Goal: Communication & Community: Answer question/provide support

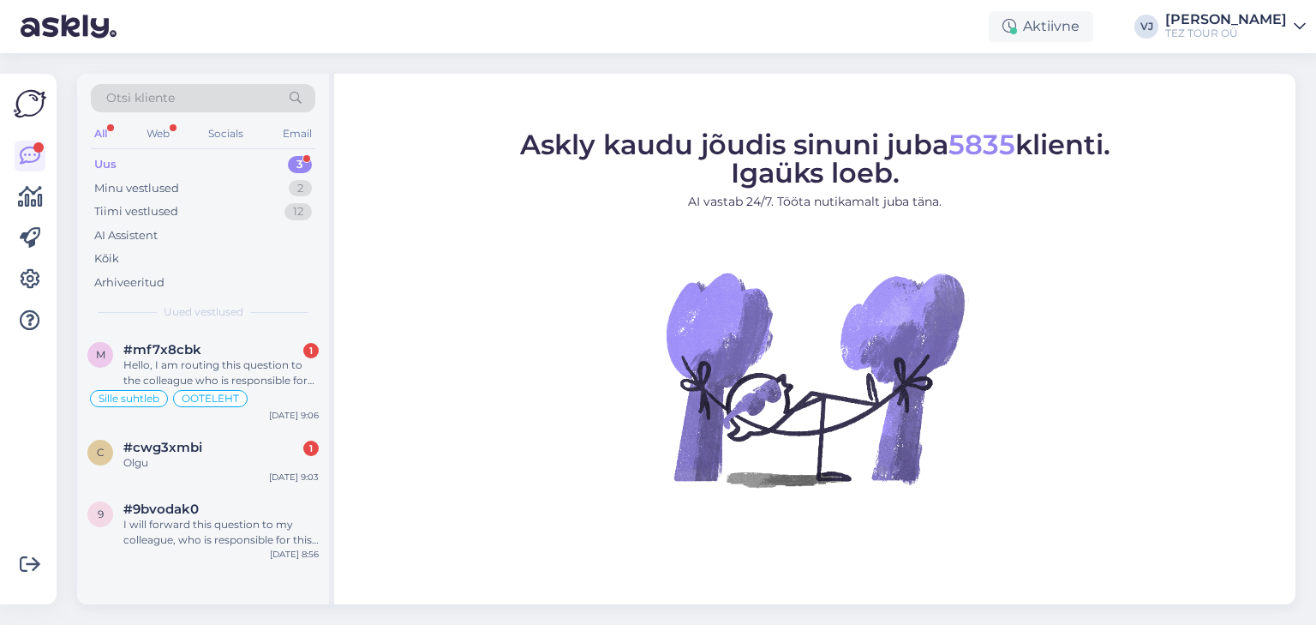
click at [252, 164] on div "Uus 3" at bounding box center [203, 164] width 224 height 24
click at [273, 377] on div "Hello, I am routing this question to the colleague who is responsible for this …" at bounding box center [220, 372] width 195 height 31
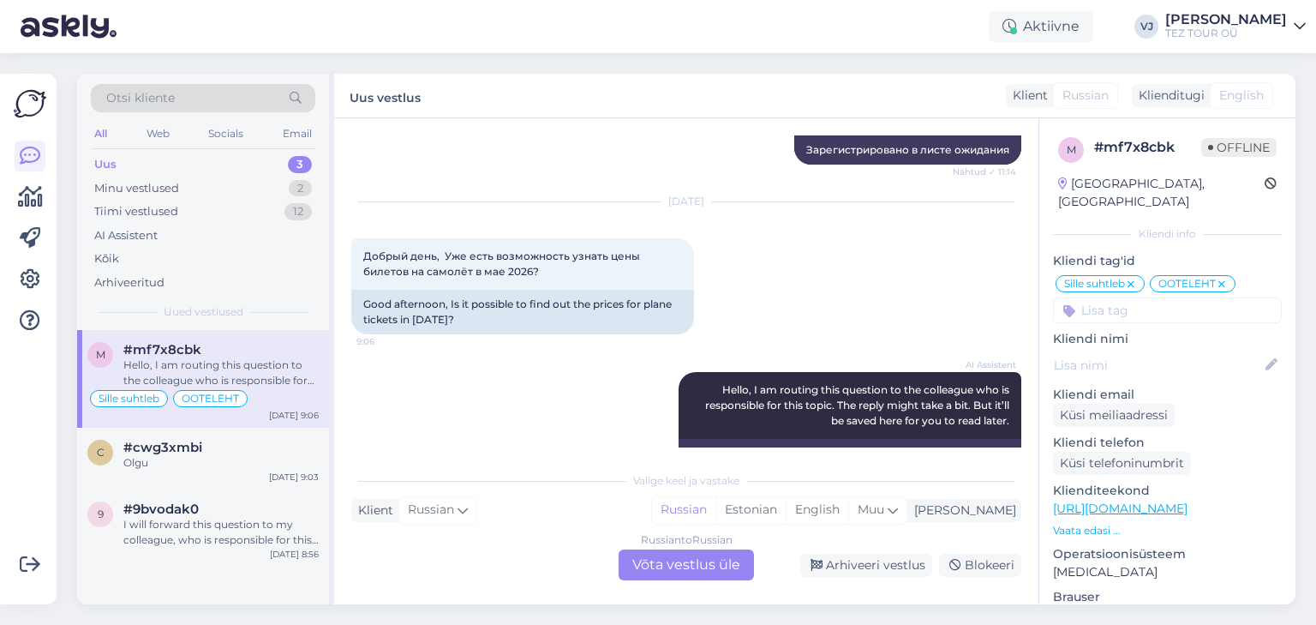
scroll to position [1748, 0]
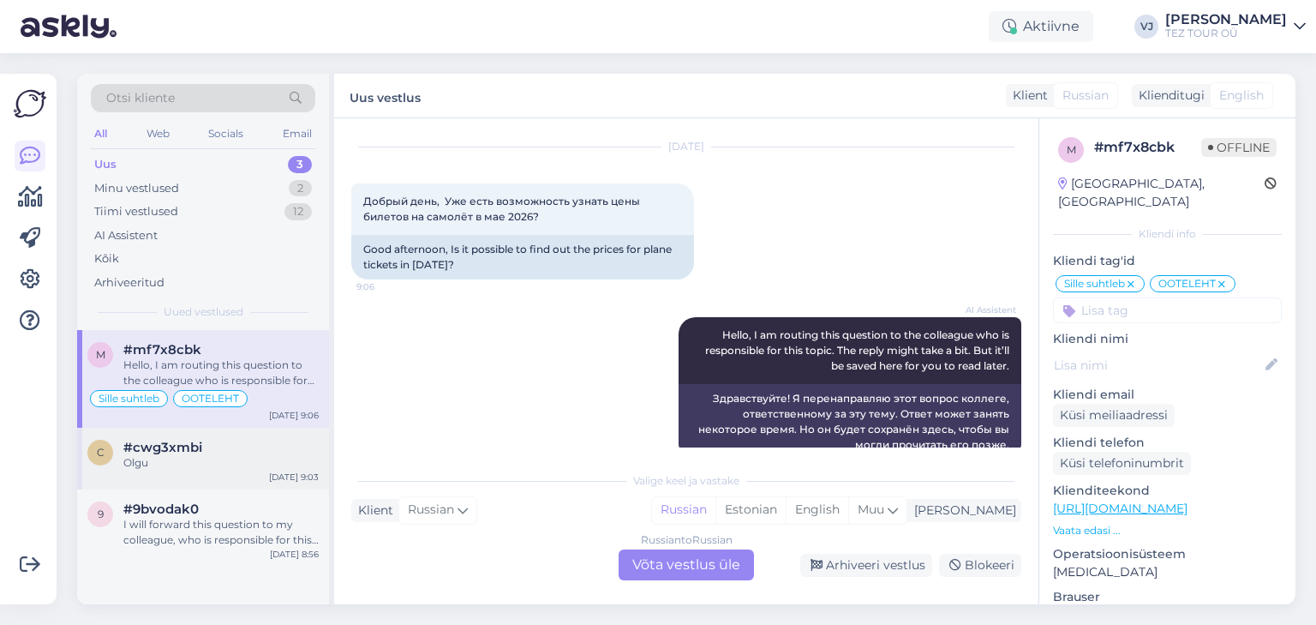
click at [228, 464] on div "Olgu" at bounding box center [220, 462] width 195 height 15
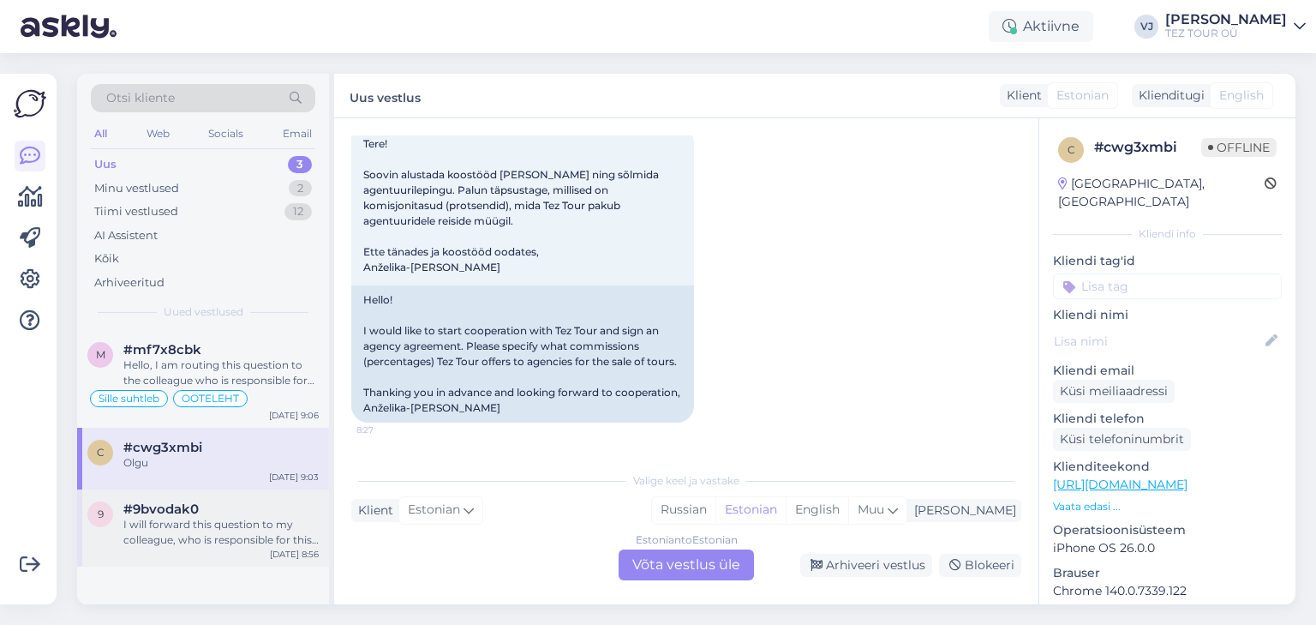
scroll to position [308, 0]
click at [253, 526] on div "I will forward this question to my colleague, who is responsible for this. The …" at bounding box center [220, 532] width 195 height 31
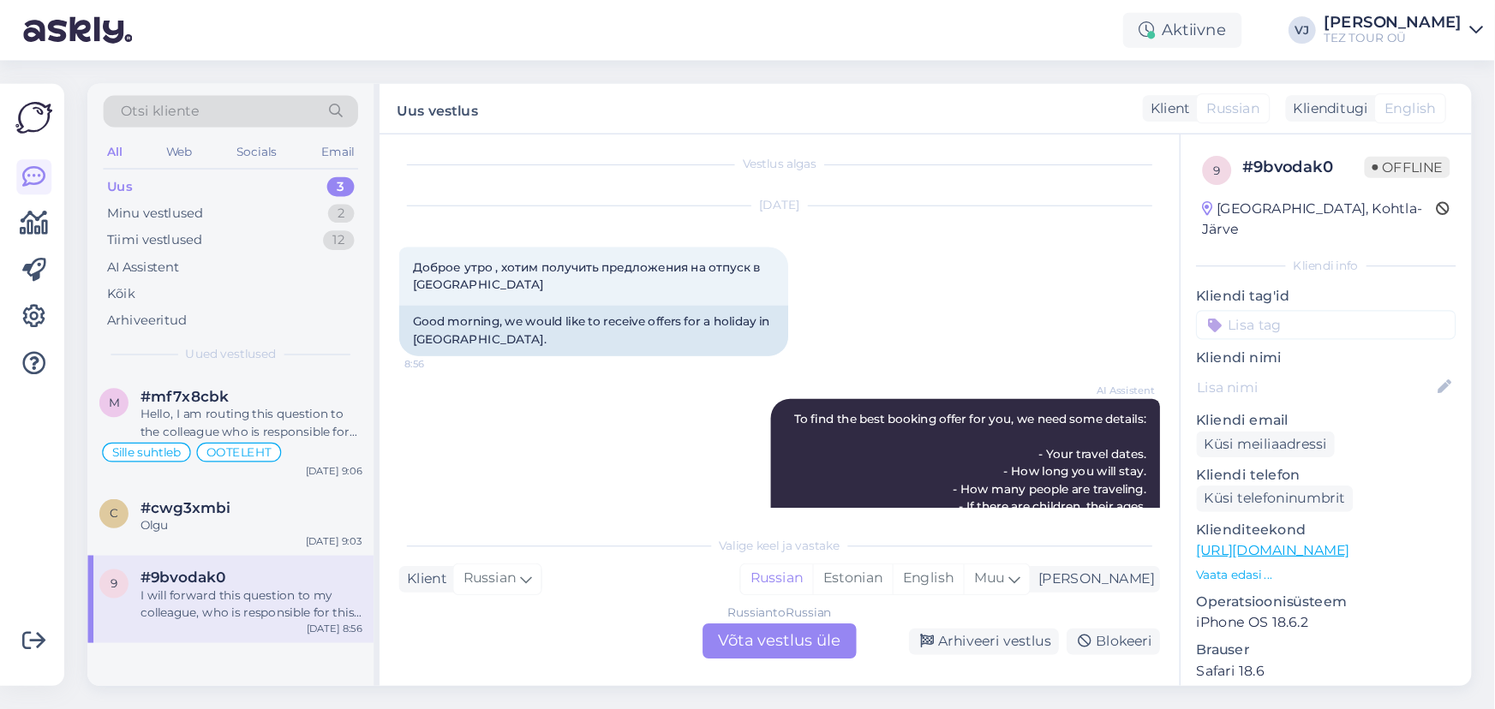
scroll to position [0, 0]
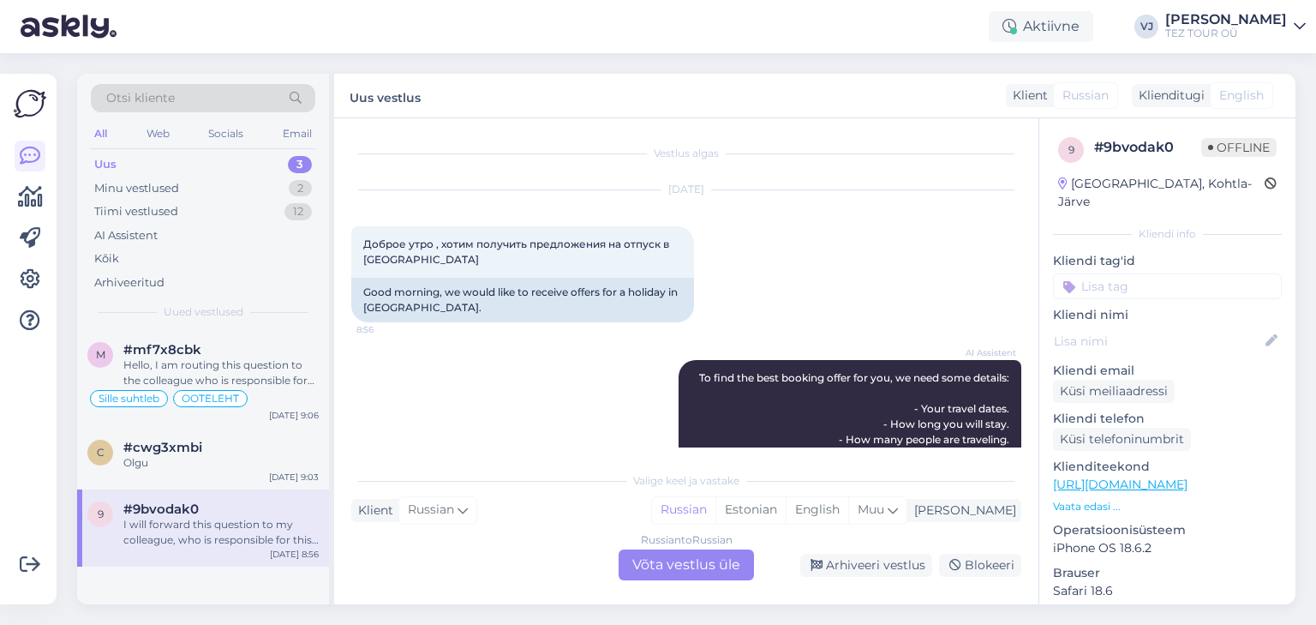
click at [705, 564] on div "Russian to Russian Võta vestlus üle" at bounding box center [686, 564] width 135 height 31
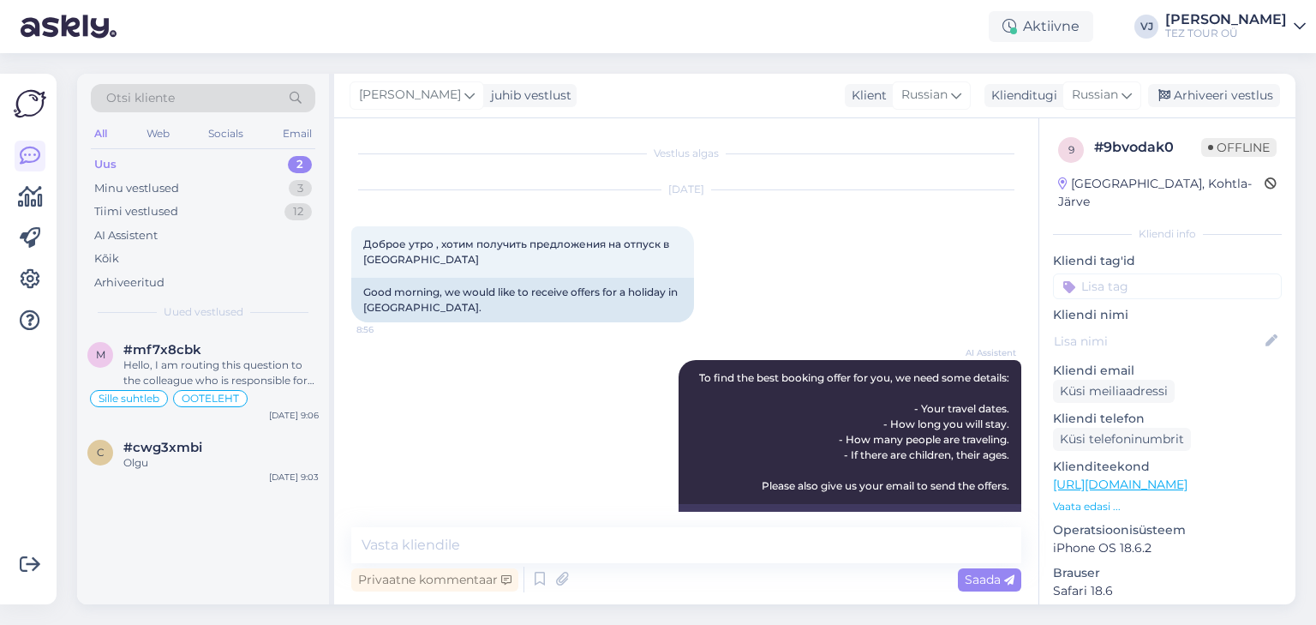
click at [1233, 273] on input at bounding box center [1167, 286] width 229 height 26
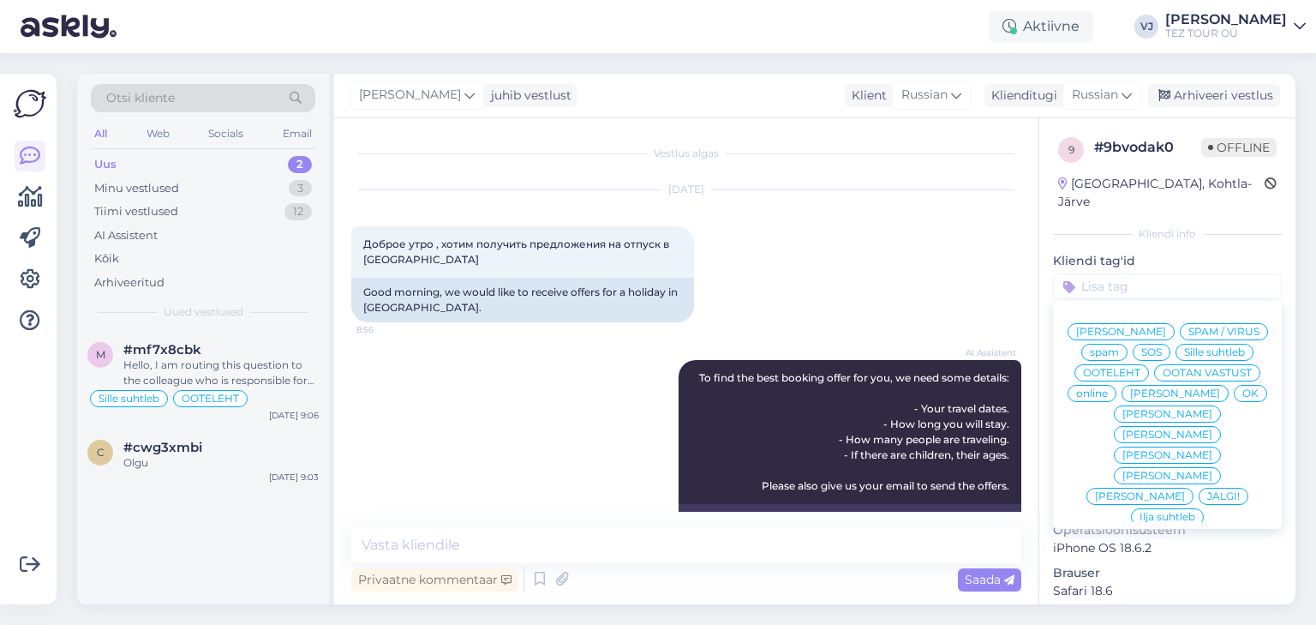
click at [1166, 326] on span "[PERSON_NAME]" at bounding box center [1121, 331] width 90 height 10
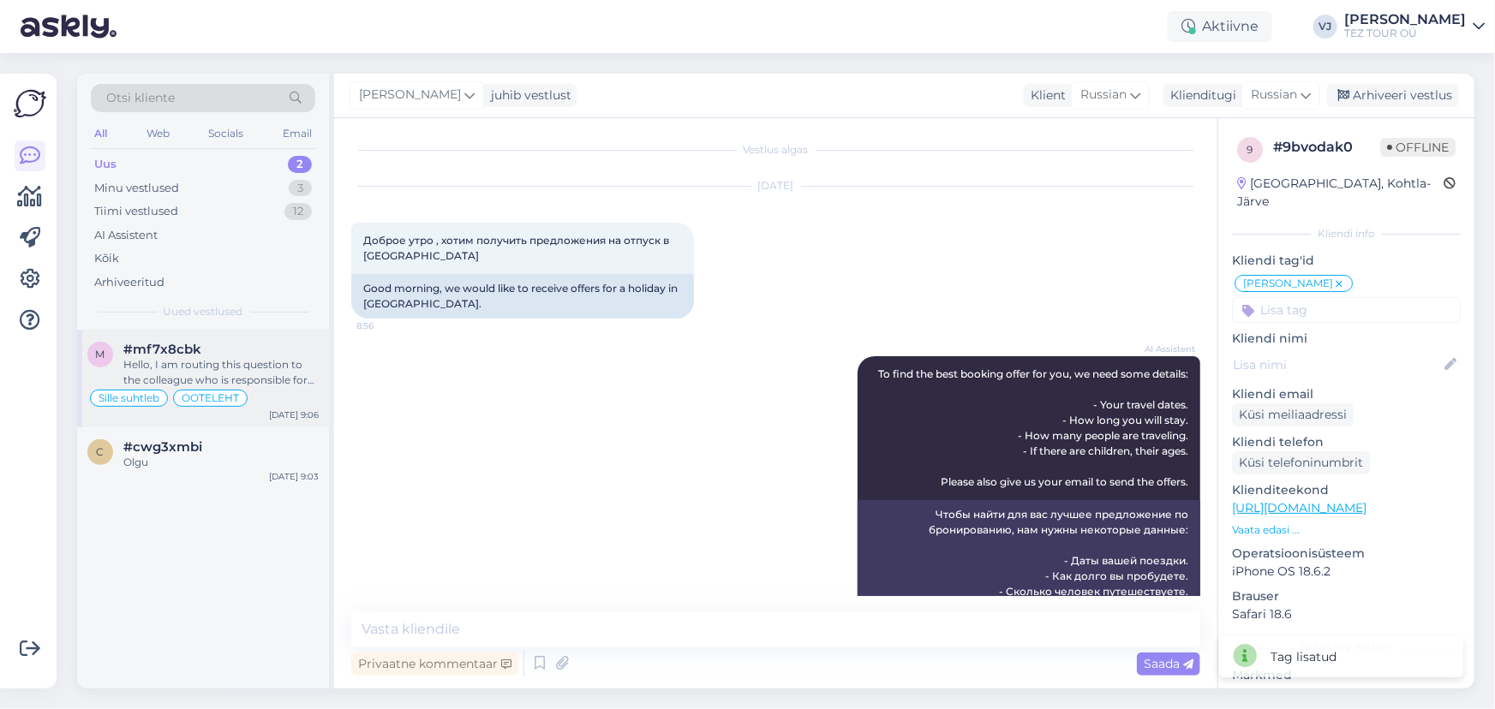
click at [272, 351] on div "#mf7x8cbk" at bounding box center [220, 349] width 195 height 15
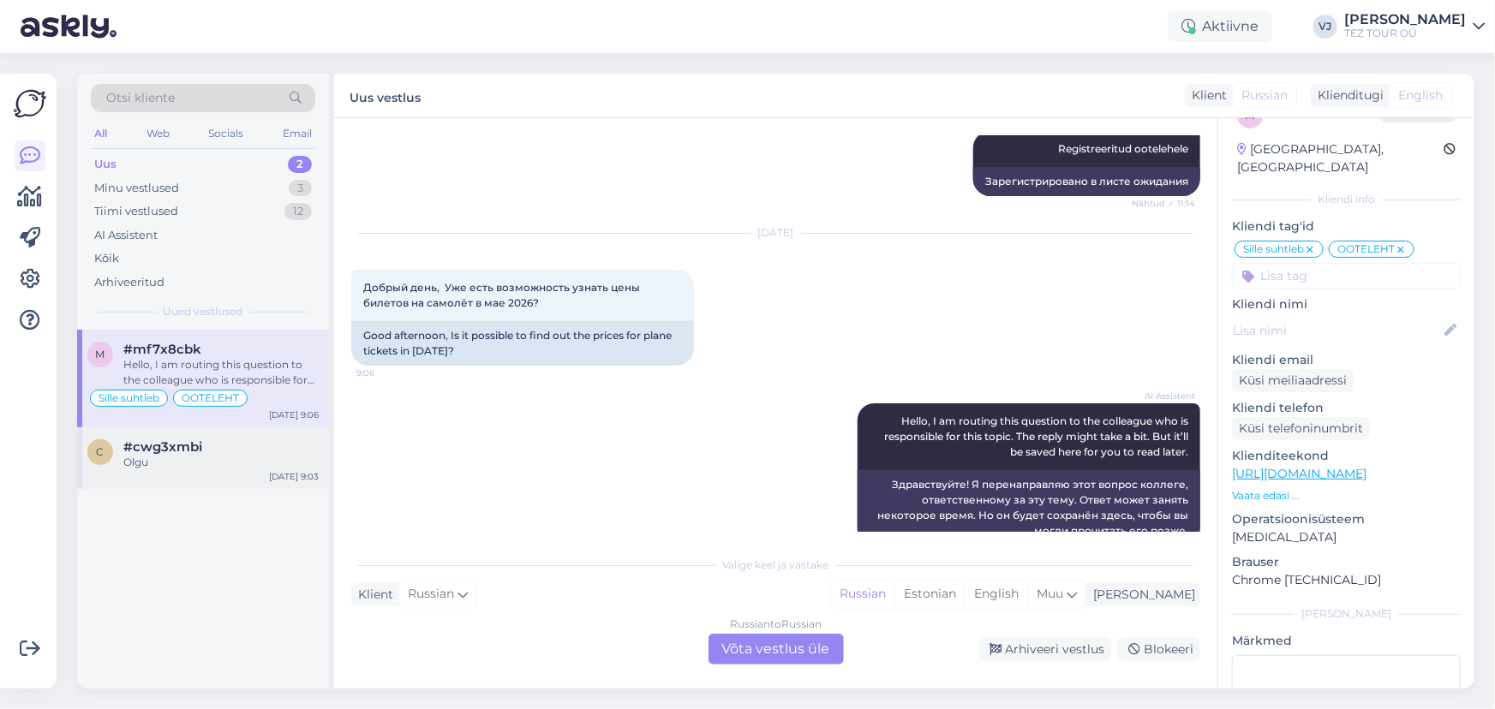
scroll to position [34, 0]
click at [140, 455] on div "Olgu" at bounding box center [220, 462] width 195 height 15
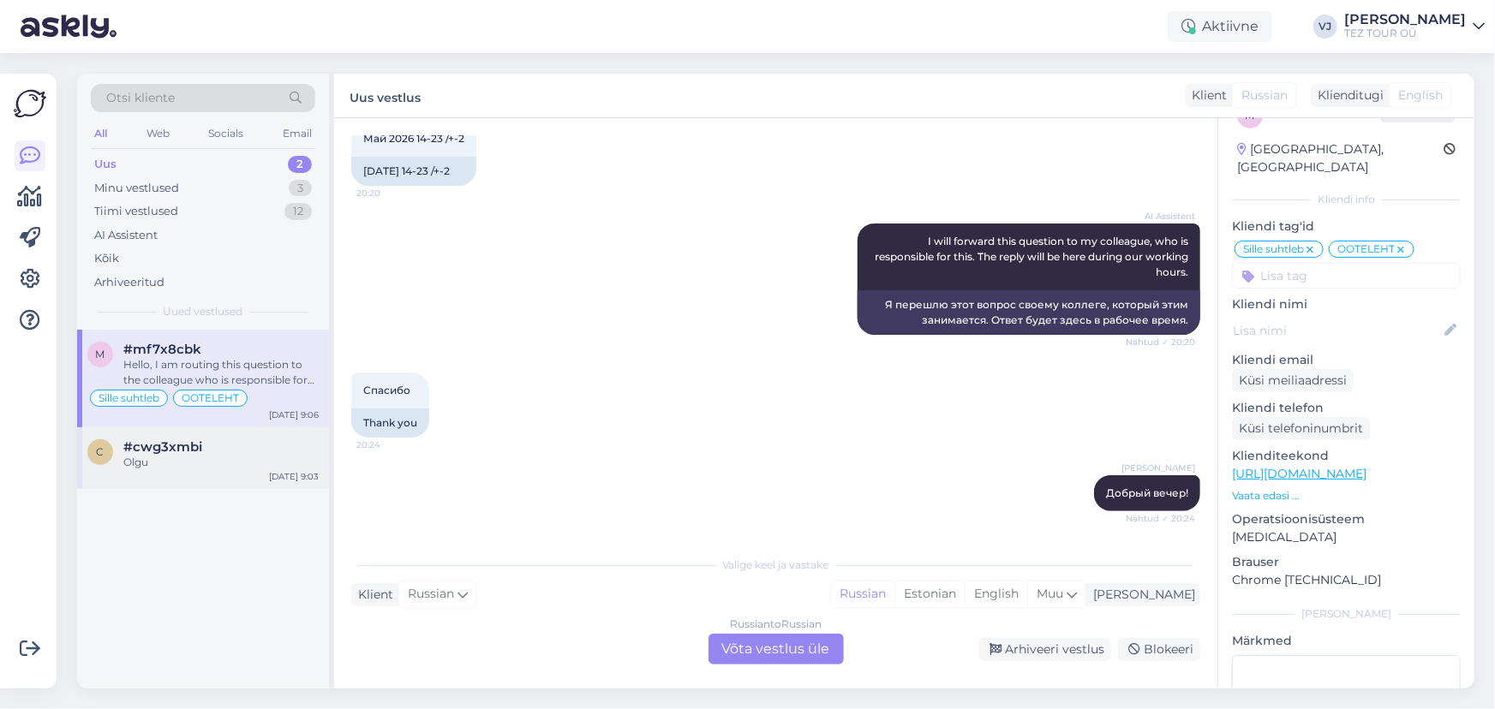
scroll to position [35, 0]
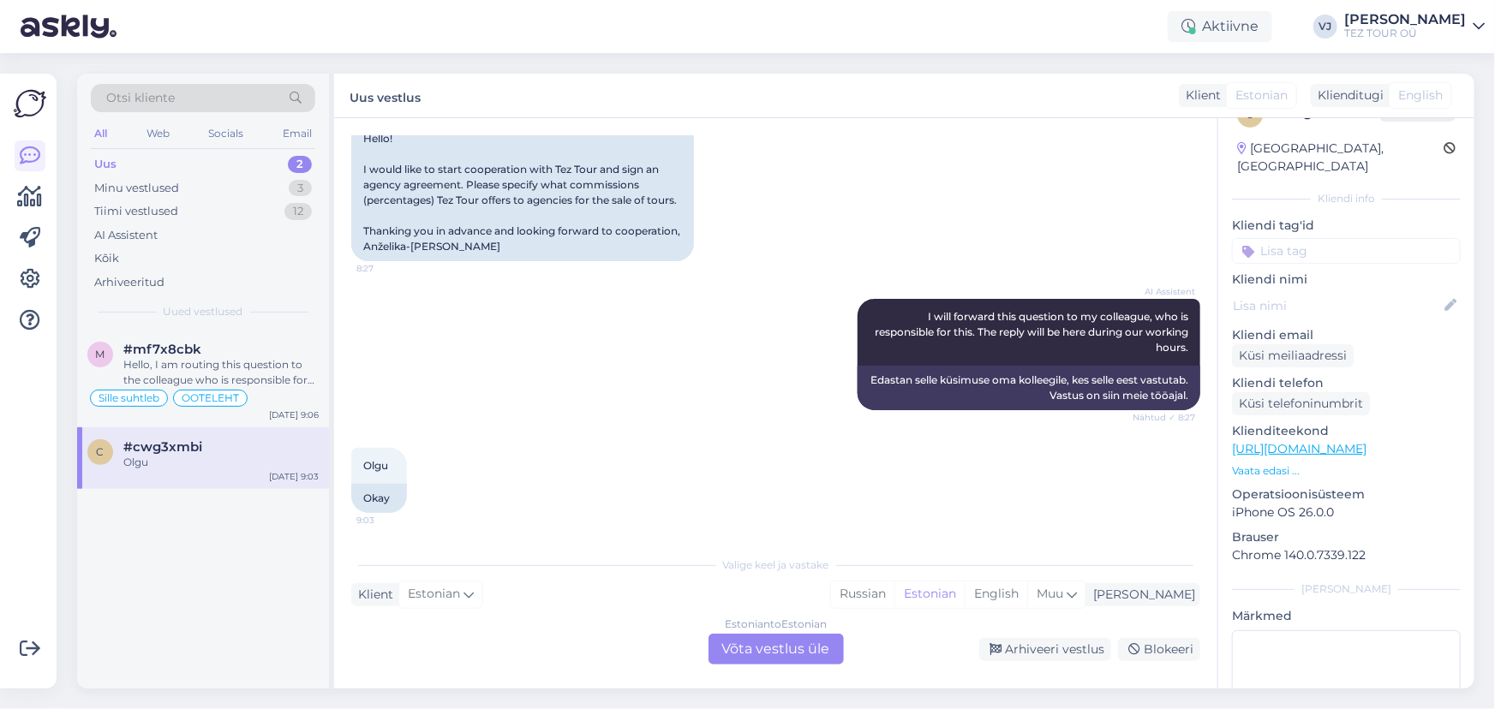
click at [798, 624] on div "Estonian to Estonian Võta vestlus üle" at bounding box center [775, 649] width 135 height 31
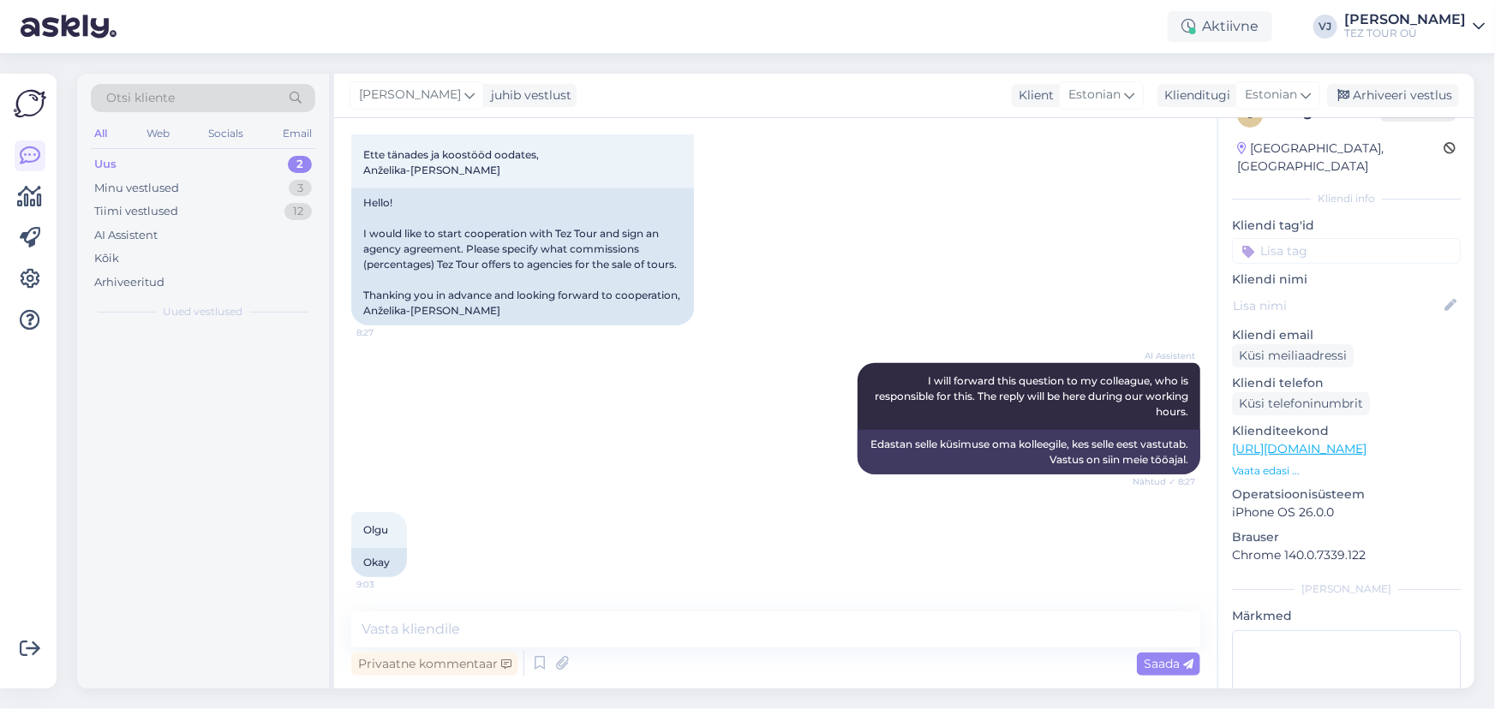
scroll to position [417, 0]
click at [1307, 240] on input at bounding box center [1346, 251] width 229 height 26
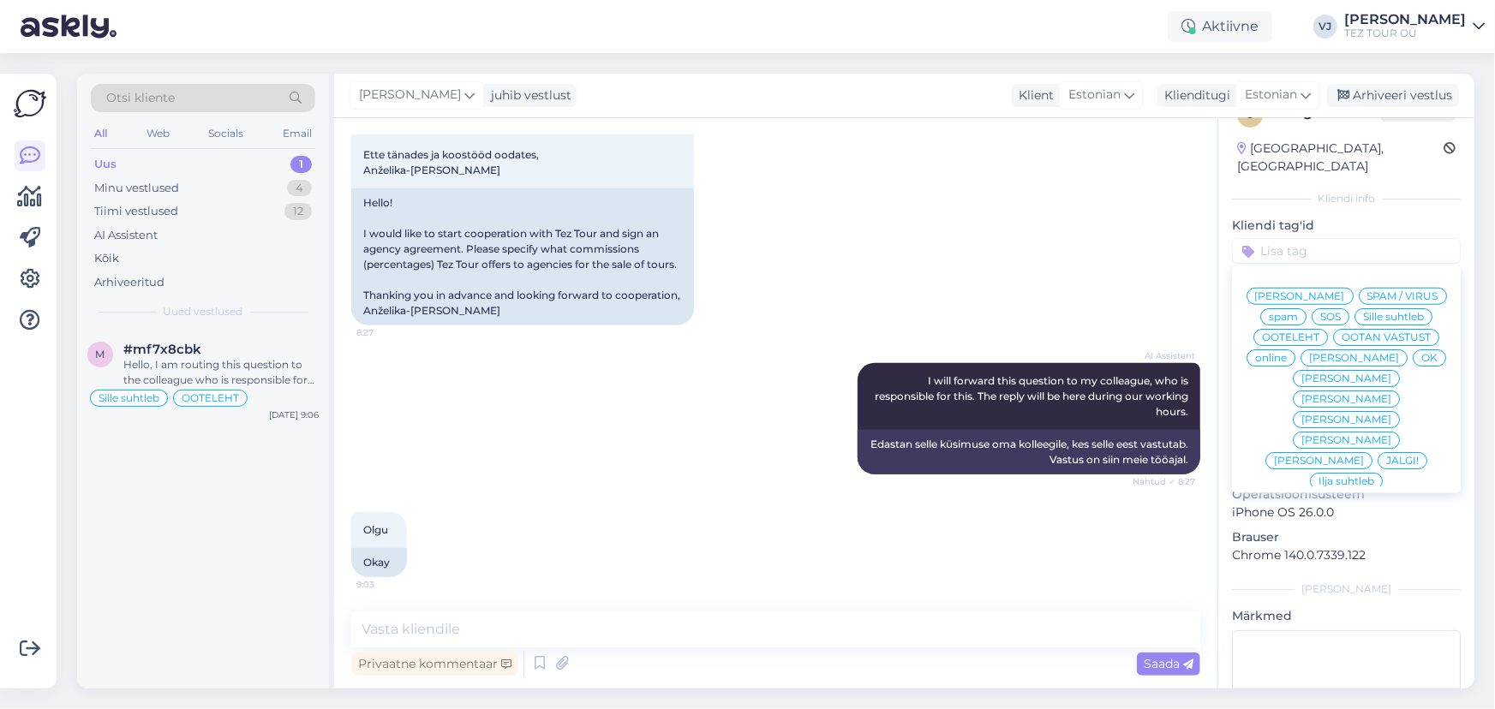
click at [1315, 291] on span "[PERSON_NAME]" at bounding box center [1300, 296] width 90 height 10
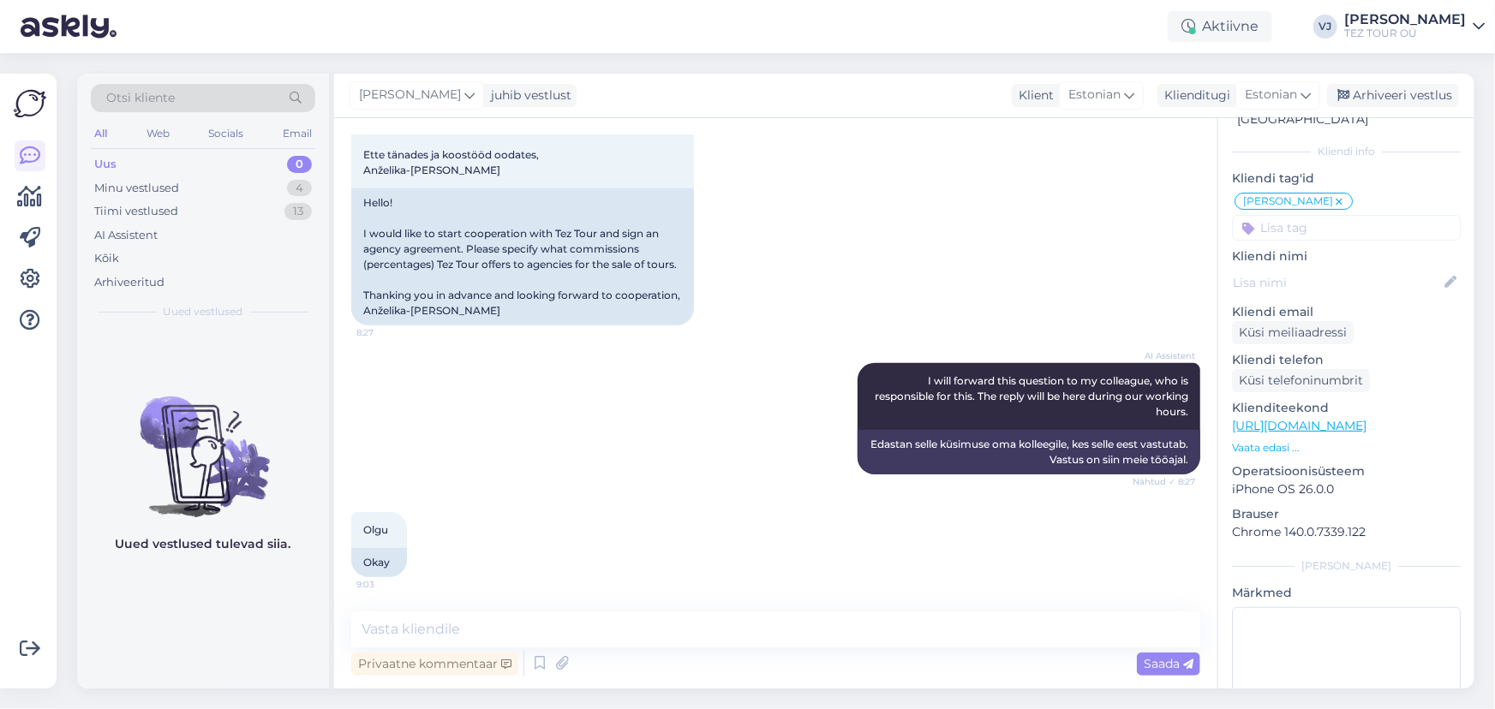
scroll to position [83, 0]
click at [628, 531] on div "Olgu 9:03 Okay" at bounding box center [775, 544] width 849 height 103
click at [588, 624] on textarea at bounding box center [775, 630] width 849 height 36
type textarea "Tere hommikust!"
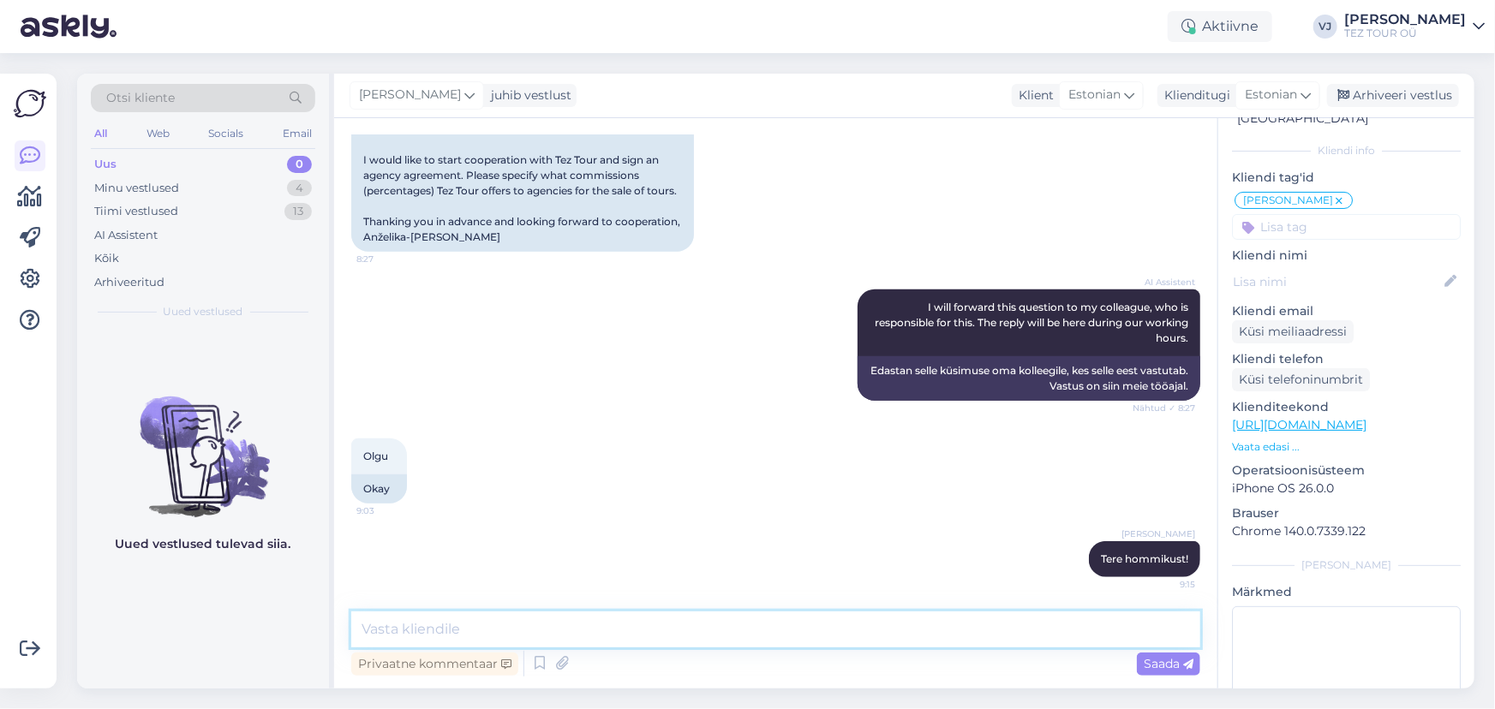
scroll to position [490, 0]
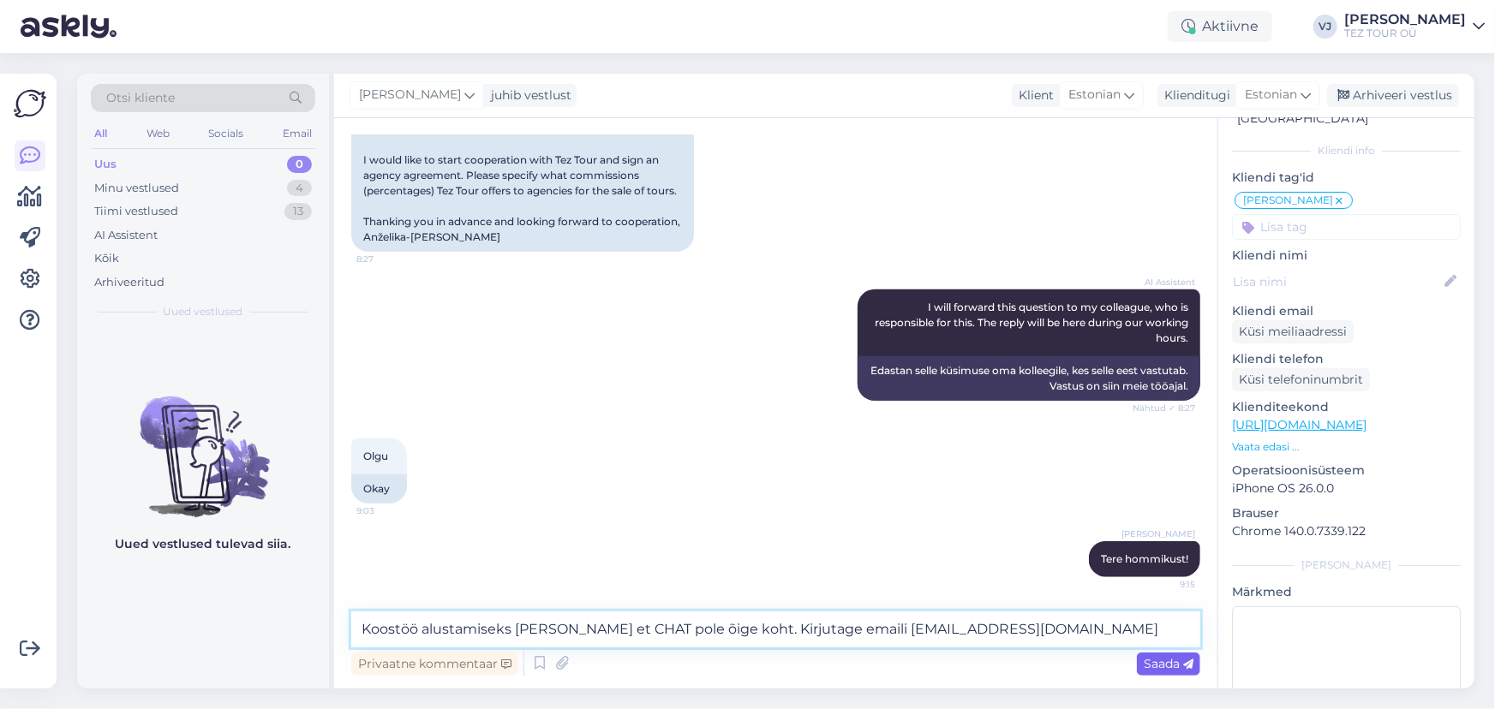
type textarea "Koostöö alustamiseks [PERSON_NAME] et CHAT pole õige koht. Kirjutage emaili [EM…"
click at [1175, 624] on span "Saada" at bounding box center [1169, 663] width 50 height 15
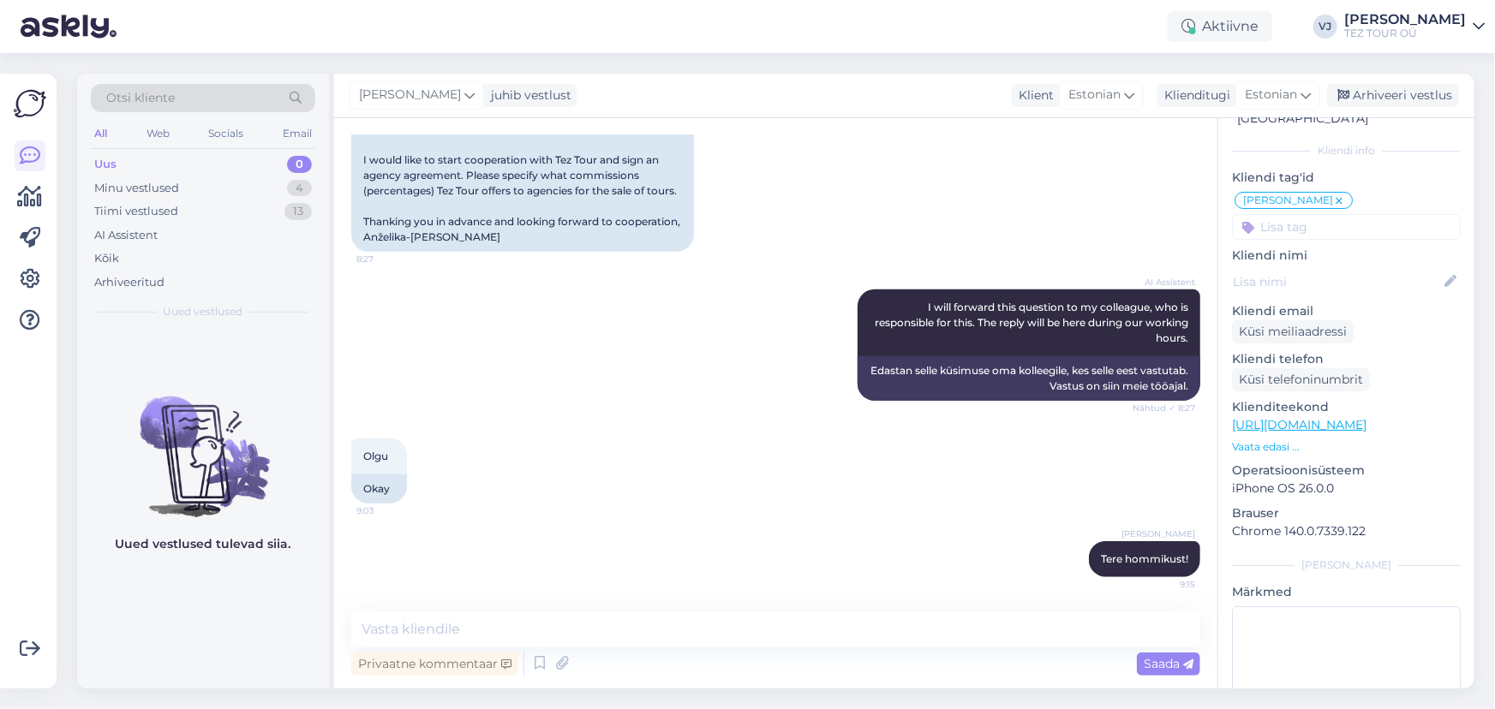
scroll to position [580, 0]
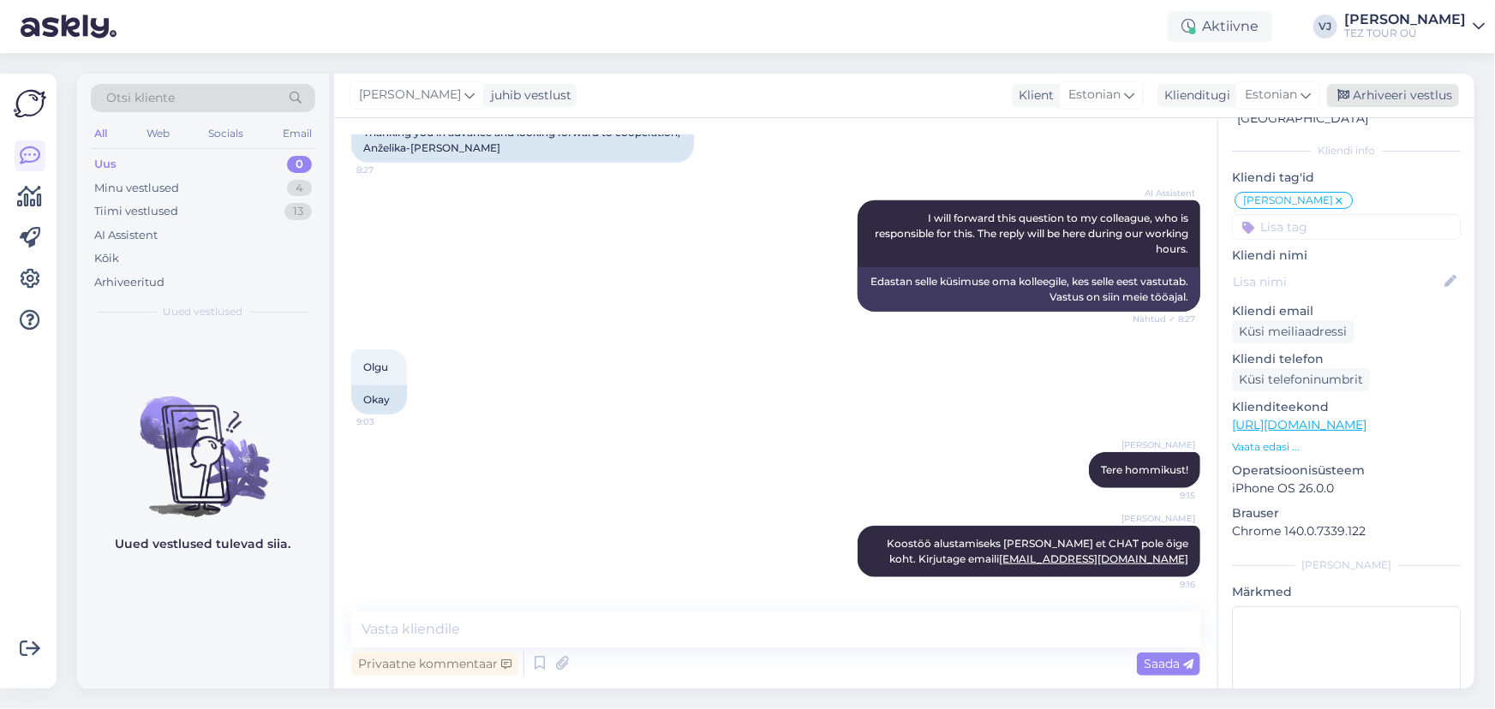
click at [1315, 101] on div "Arhiveeri vestlus" at bounding box center [1393, 95] width 132 height 23
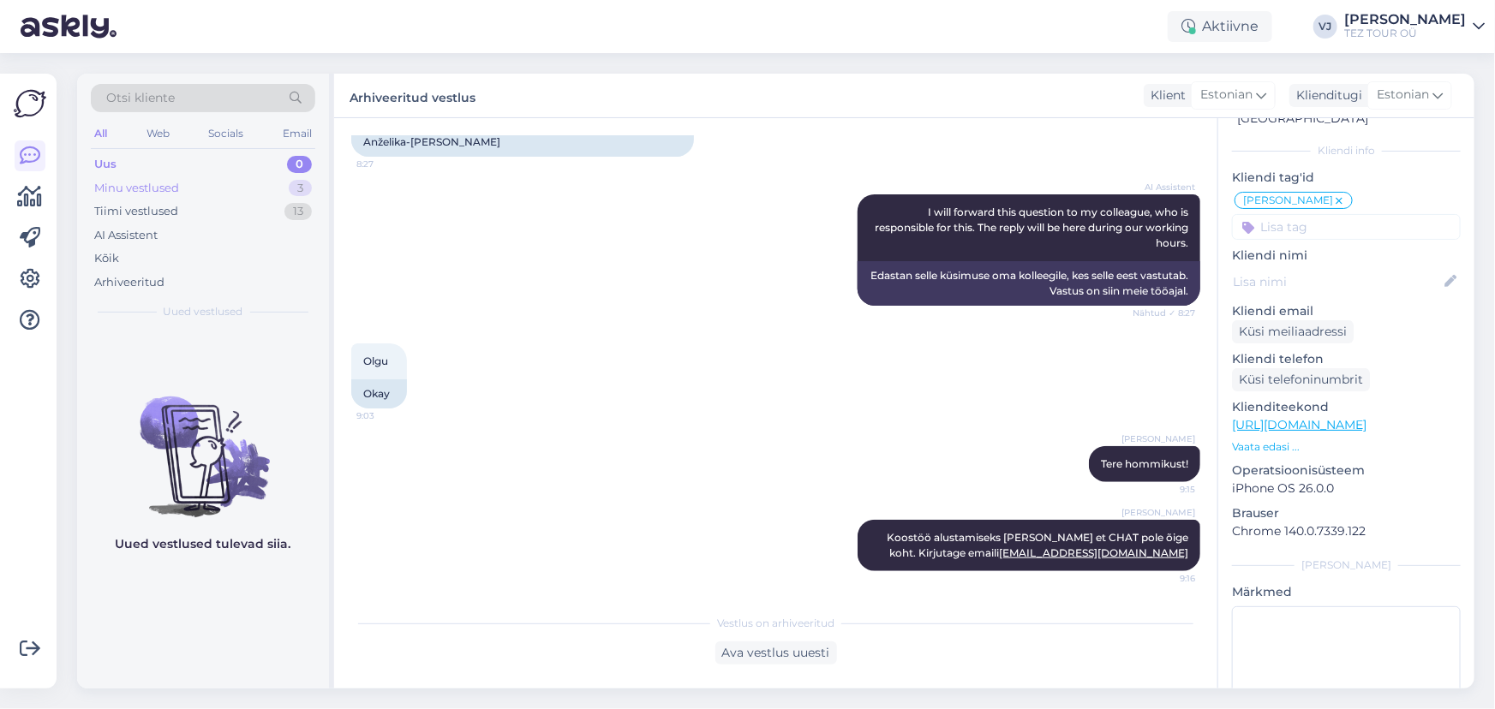
click at [201, 189] on div "Minu vestlused 3" at bounding box center [203, 188] width 224 height 24
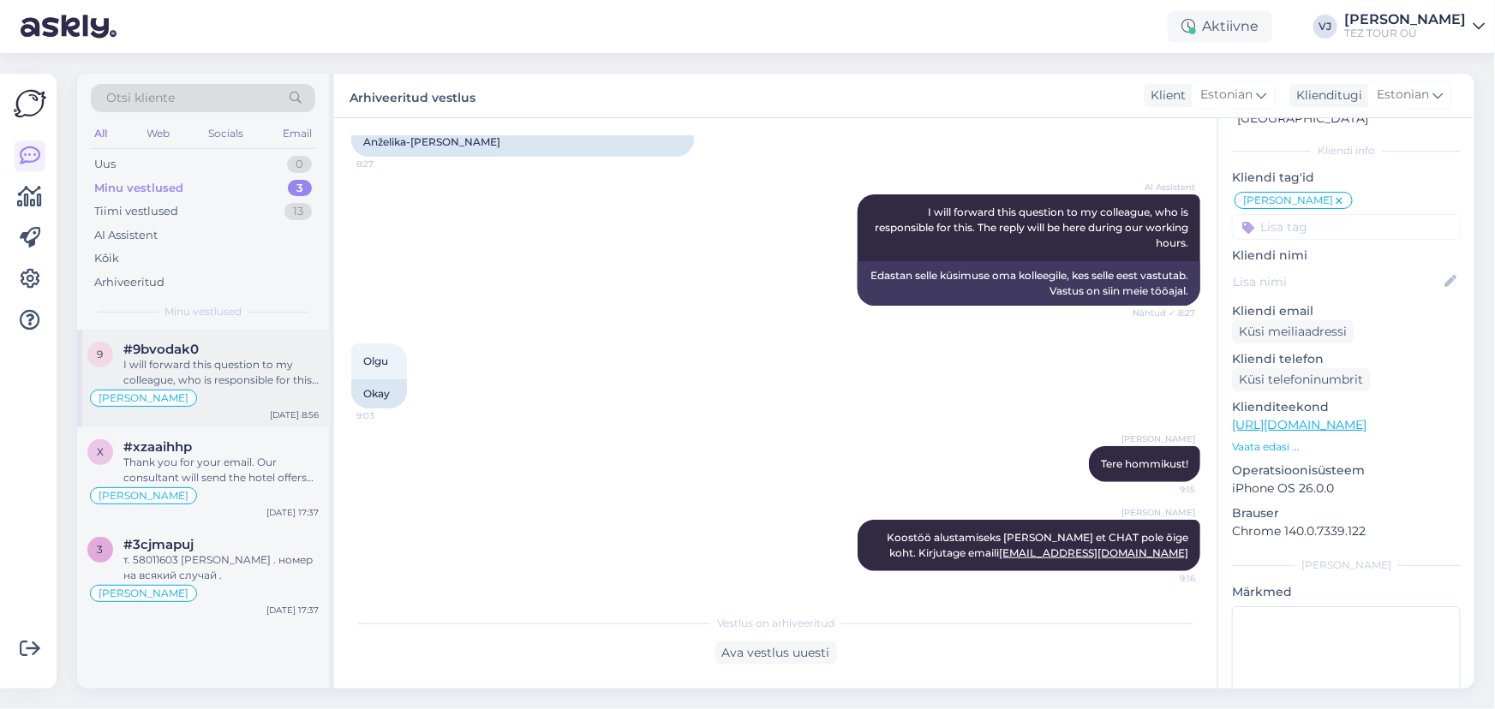
click at [275, 393] on div "[PERSON_NAME]" at bounding box center [202, 398] width 231 height 21
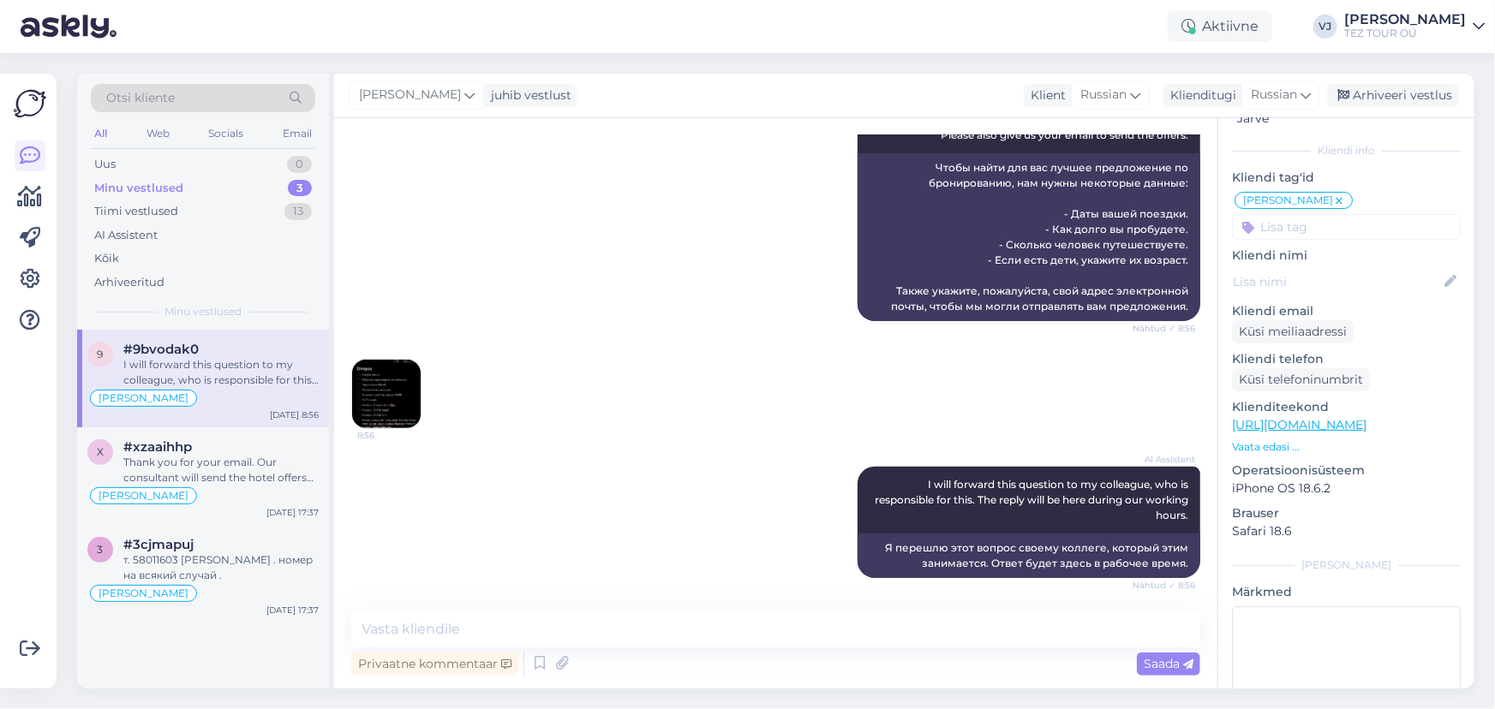
click at [408, 391] on img at bounding box center [386, 394] width 69 height 69
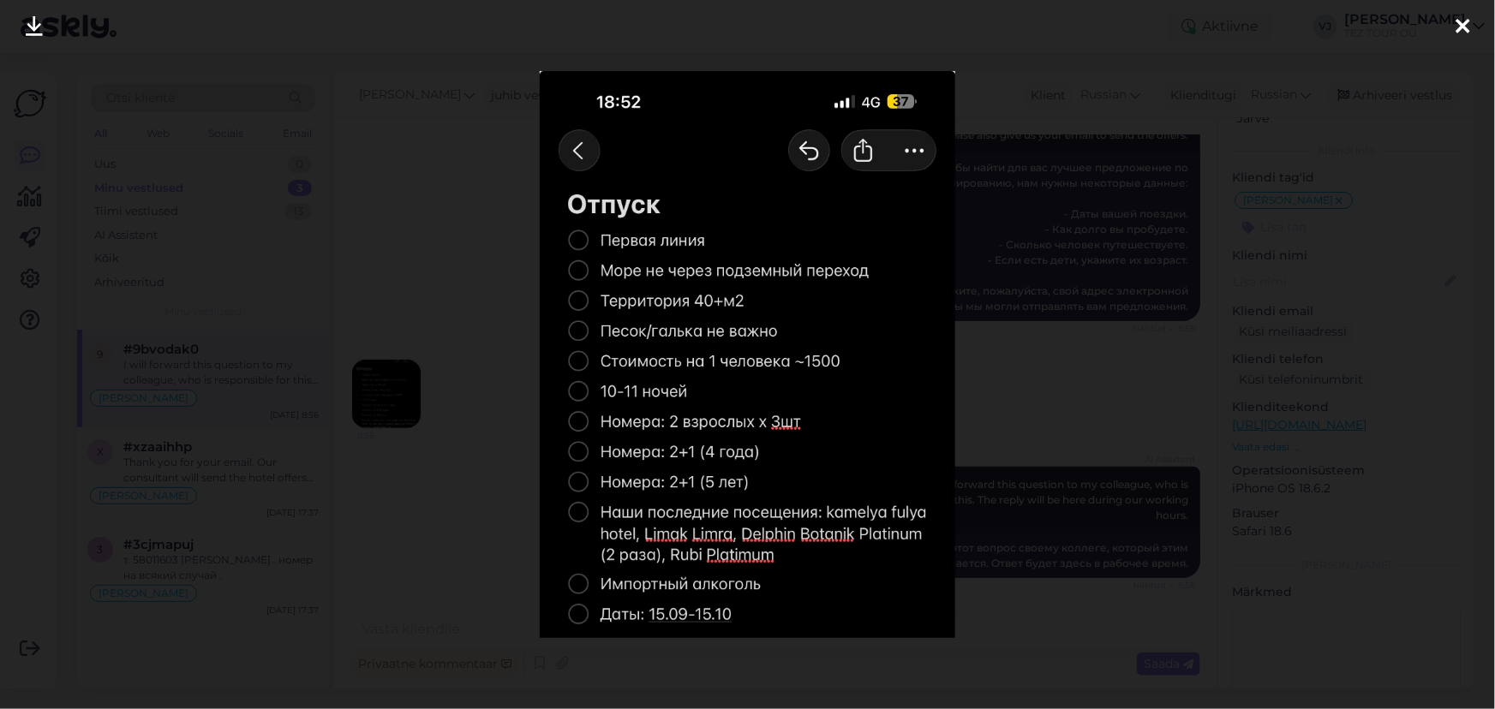
click at [452, 311] on div at bounding box center [747, 354] width 1495 height 709
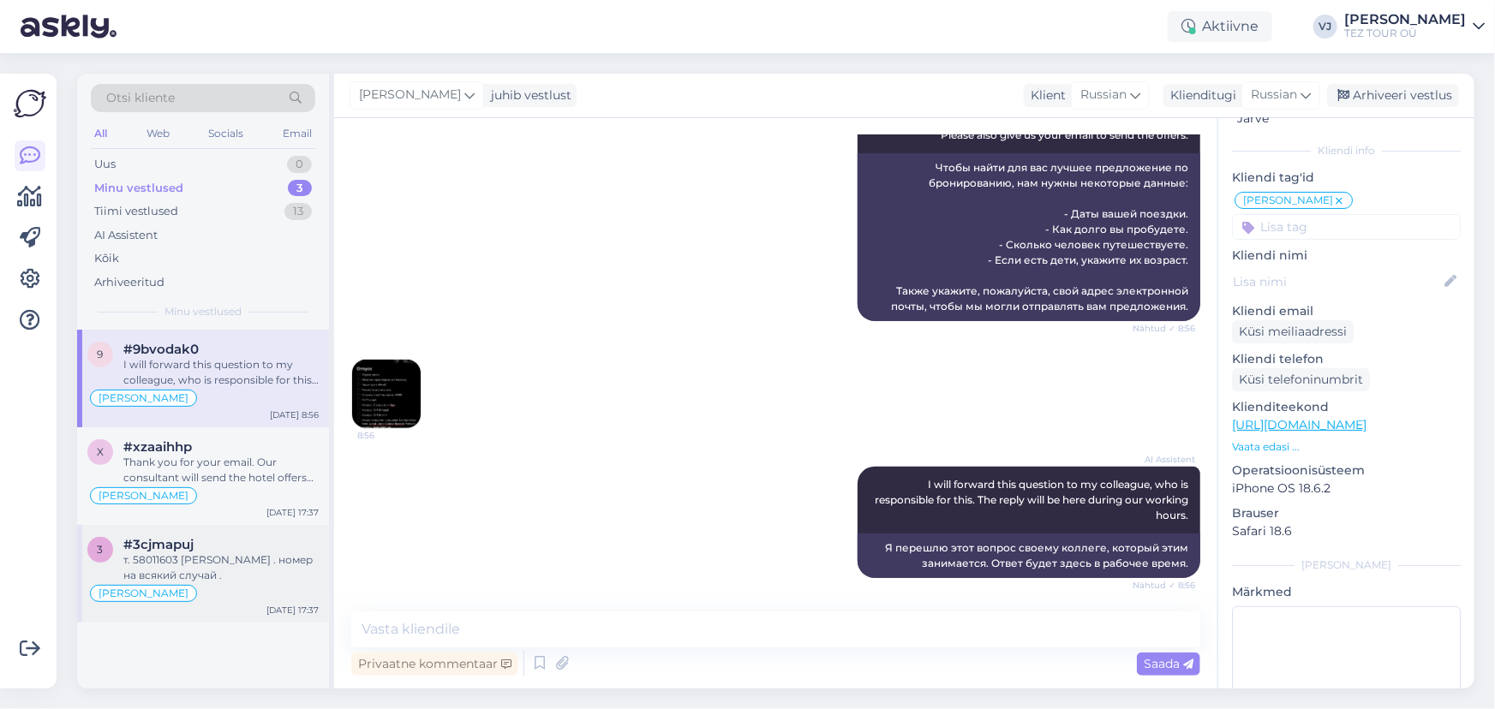
click at [194, 573] on div "т. 58011603 [PERSON_NAME] . номер на всякий случай ." at bounding box center [220, 568] width 195 height 31
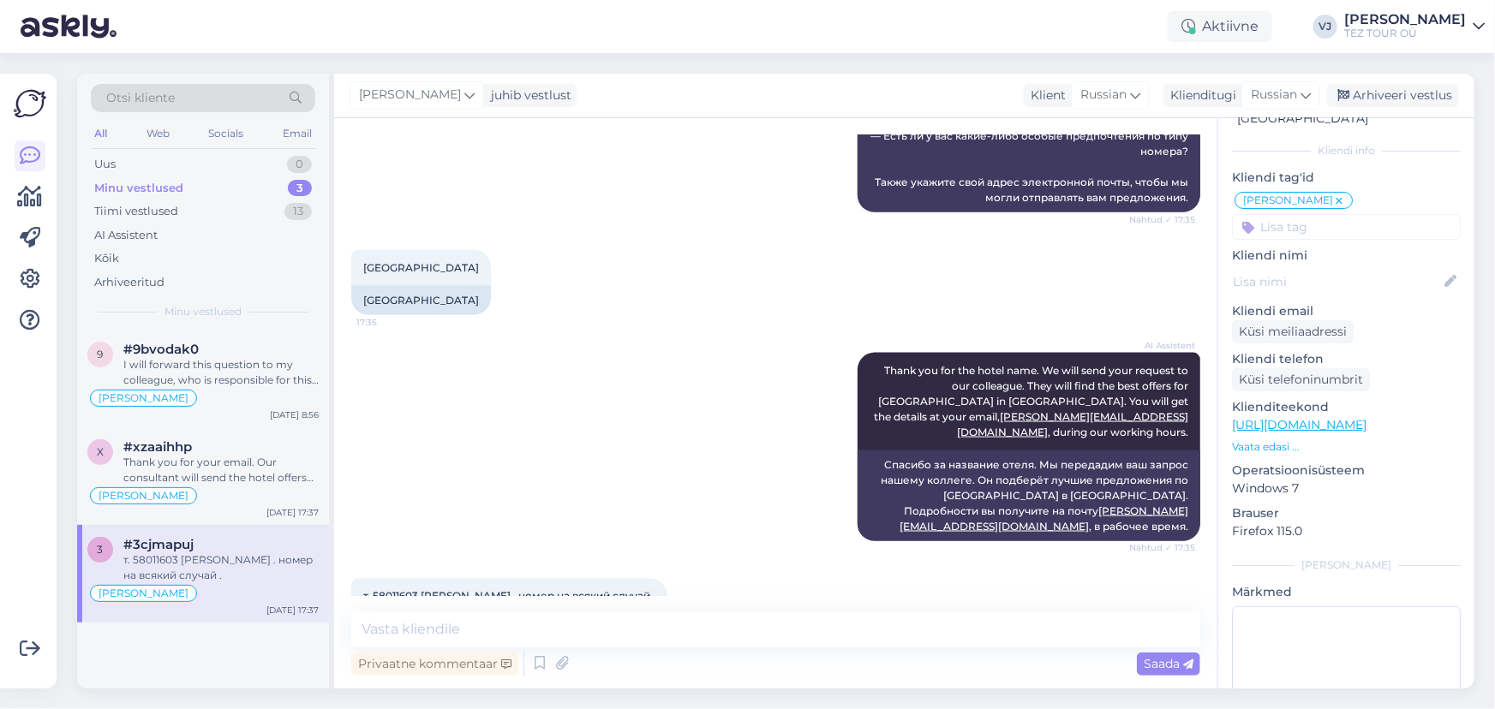
scroll to position [1252, 0]
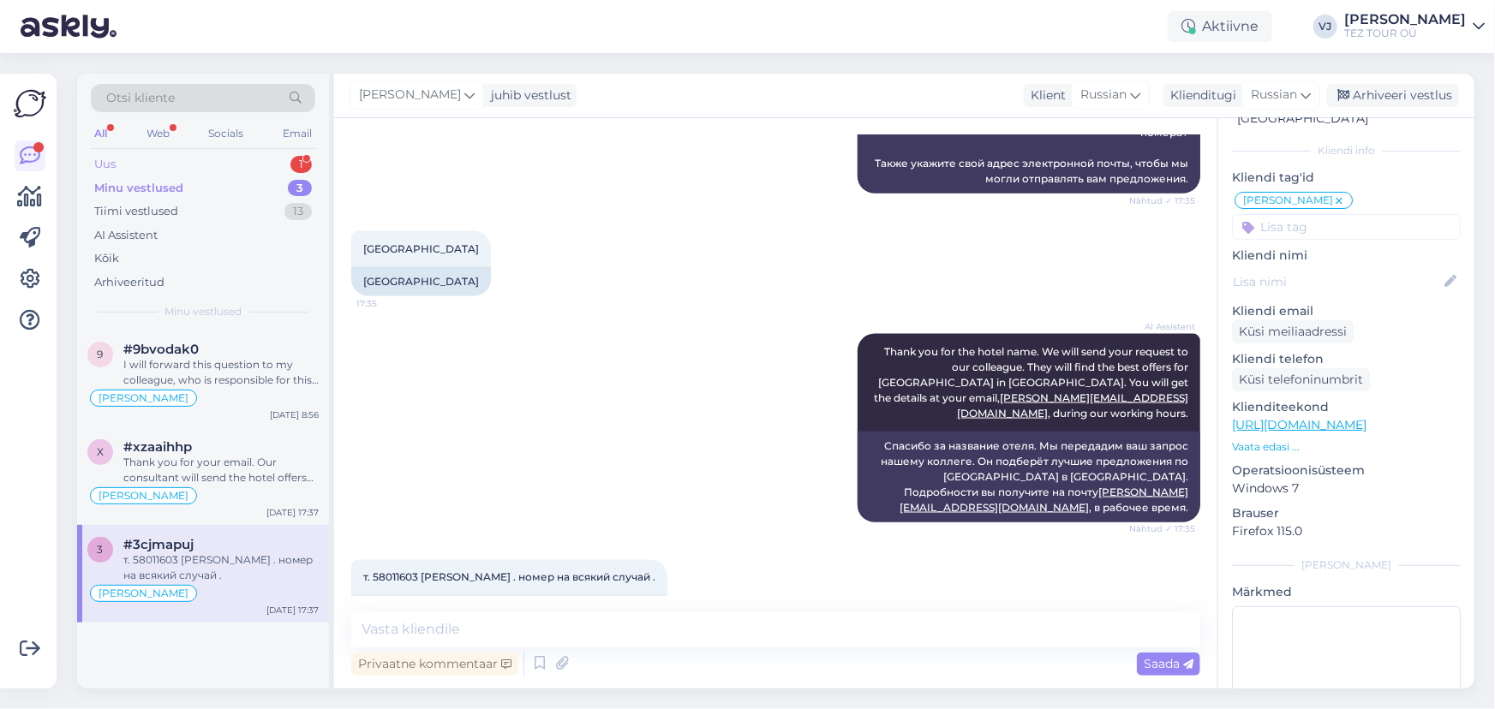
click at [274, 164] on div "Uus 1" at bounding box center [203, 164] width 224 height 24
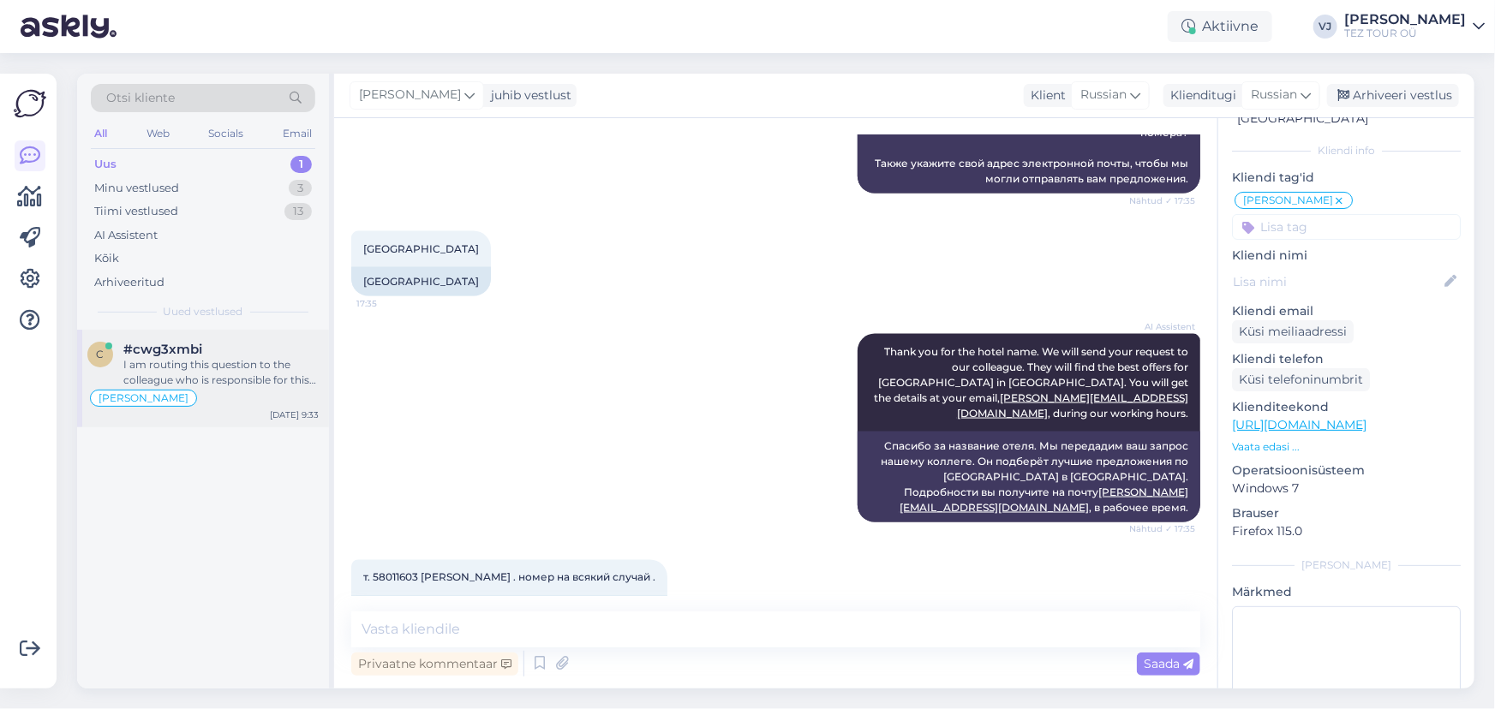
click at [220, 392] on div "[PERSON_NAME]" at bounding box center [202, 398] width 231 height 21
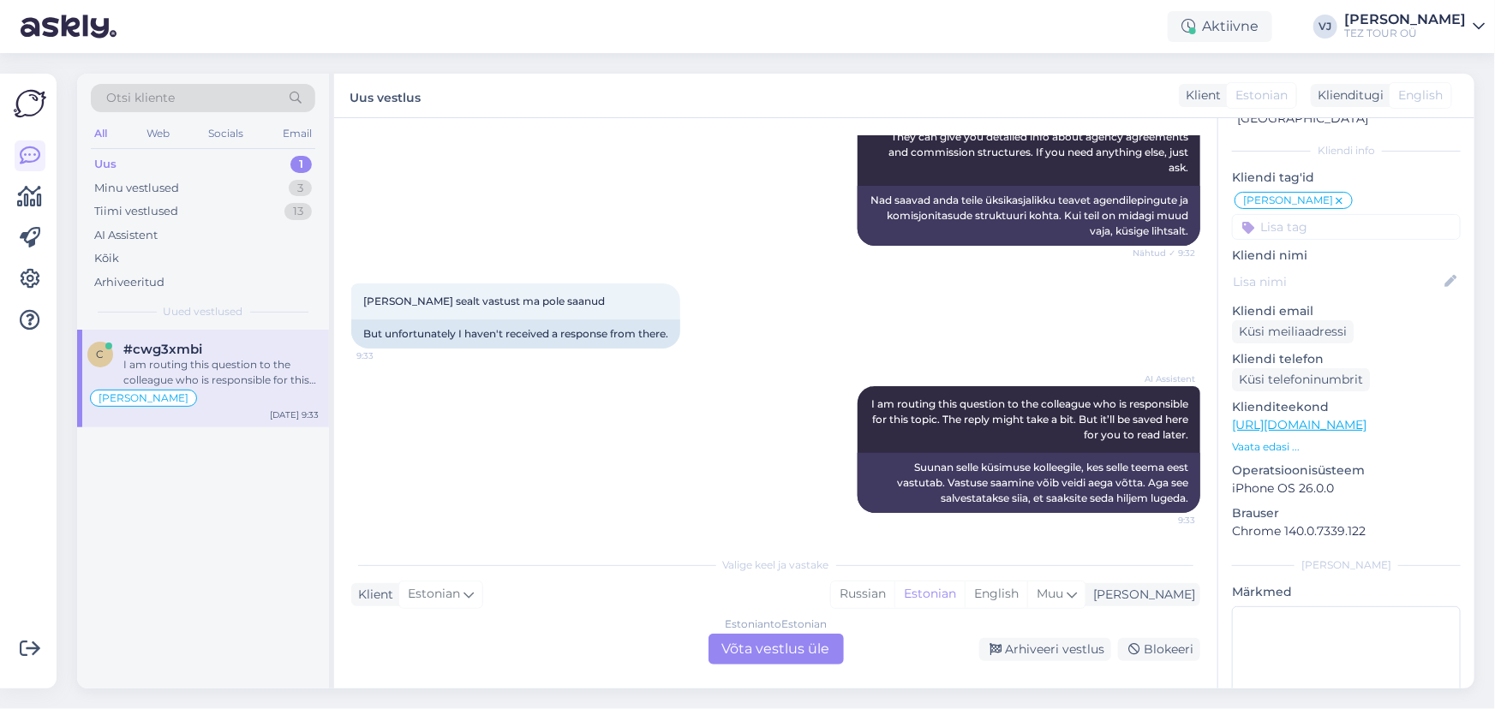
scroll to position [1178, 0]
click at [828, 624] on div "Estonian to Estonian Võta vestlus üle" at bounding box center [775, 649] width 135 height 31
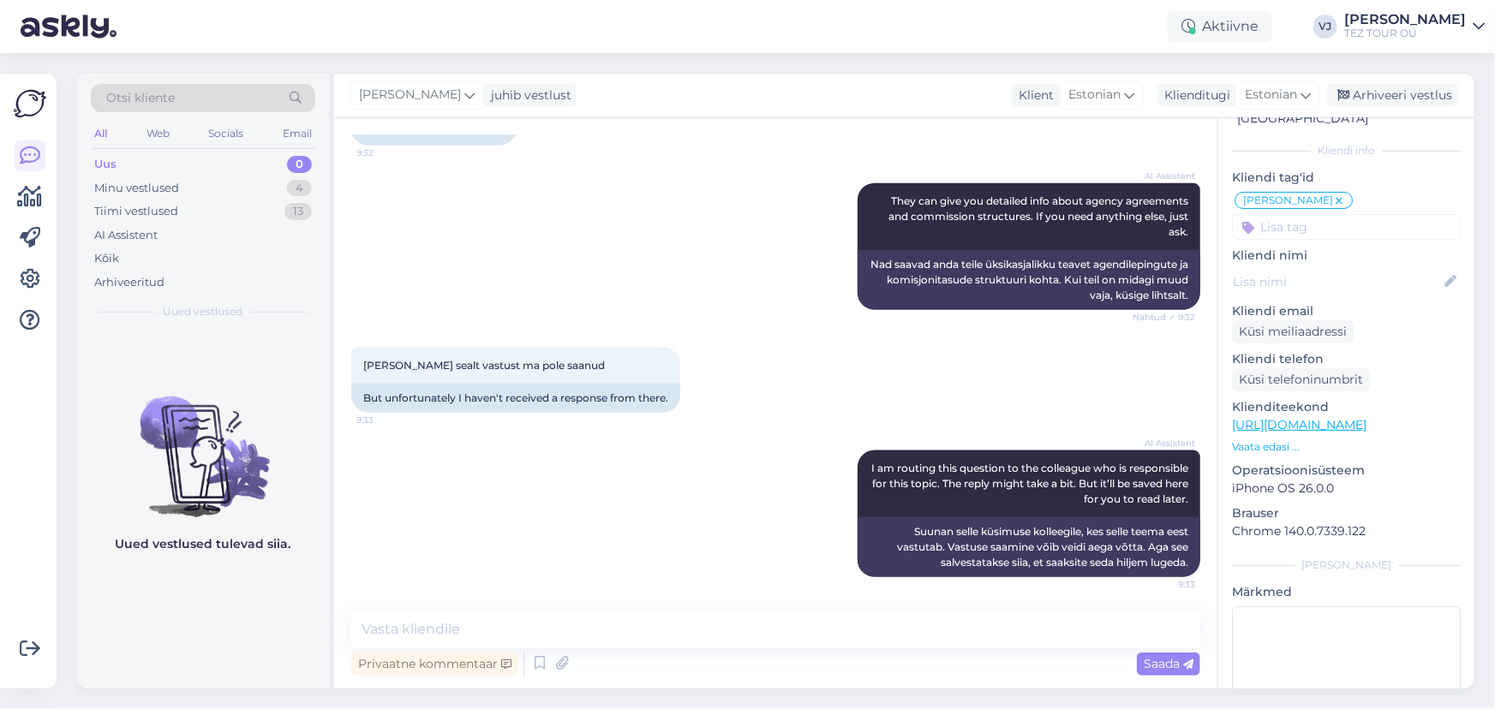
scroll to position [1114, 0]
click at [721, 624] on textarea at bounding box center [775, 630] width 849 height 36
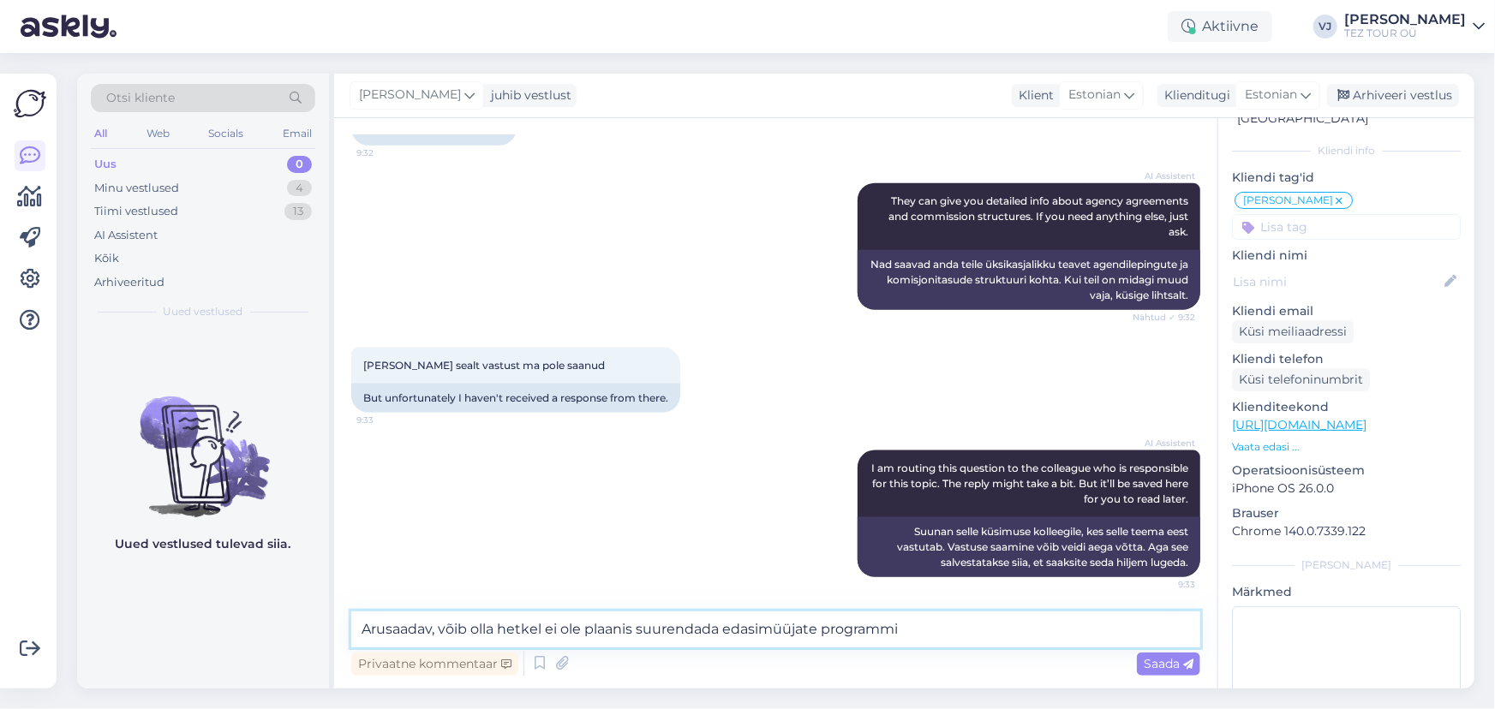
drag, startPoint x: 977, startPoint y: 624, endPoint x: 0, endPoint y: 508, distance: 983.5
click at [0, 508] on div "Võimalused Veendu, et Askly loob sulle väärtust. Sulge Ühenda FB ja IG sõnumid …" at bounding box center [747, 381] width 1495 height 656
paste textarea "Mõistan, hetkel ei pruugi olla plaanis edasimüüjate programmi suurendada."
type textarea "Mõistan, hetkel ei pruugi olla plaanis edasimüüjate programmi suurendada."
click at [1138, 624] on div "Saada" at bounding box center [1168, 664] width 63 height 23
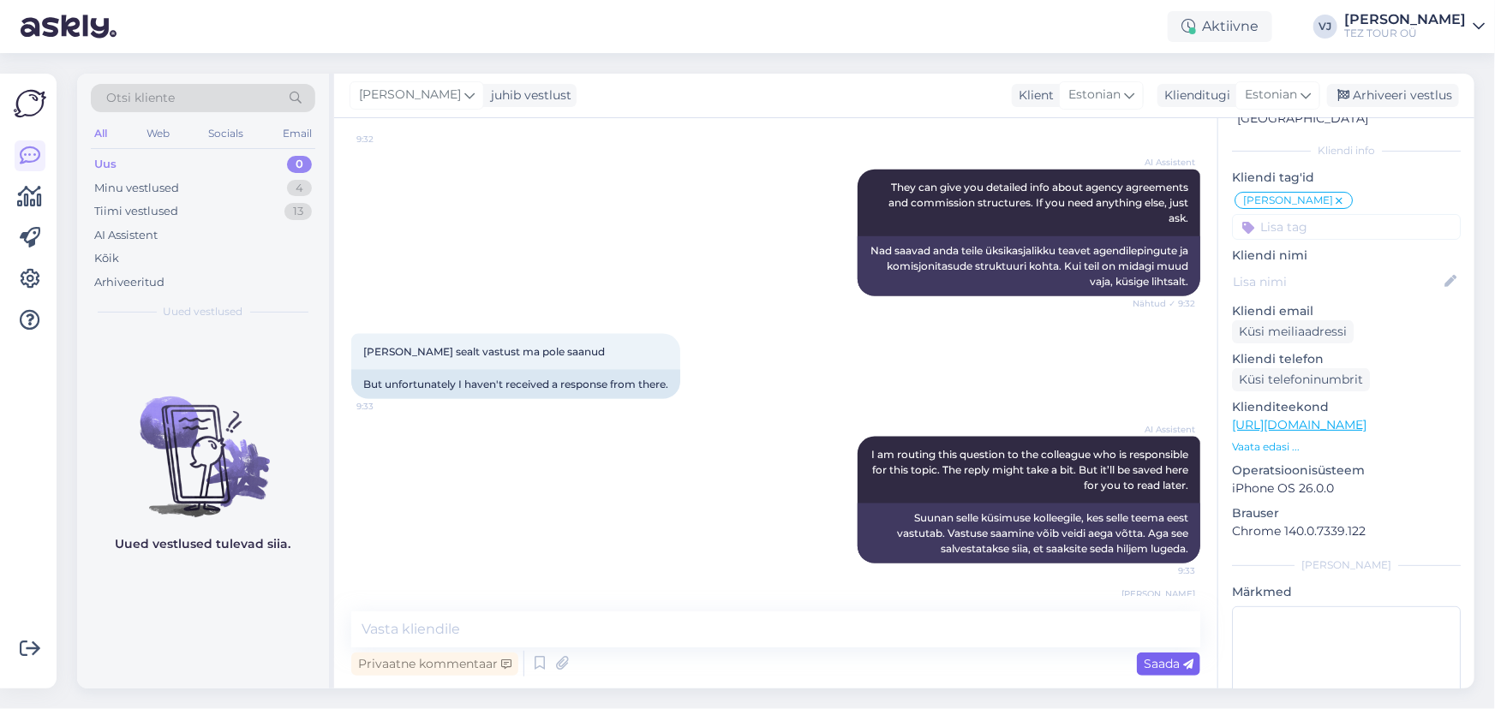
scroll to position [1204, 0]
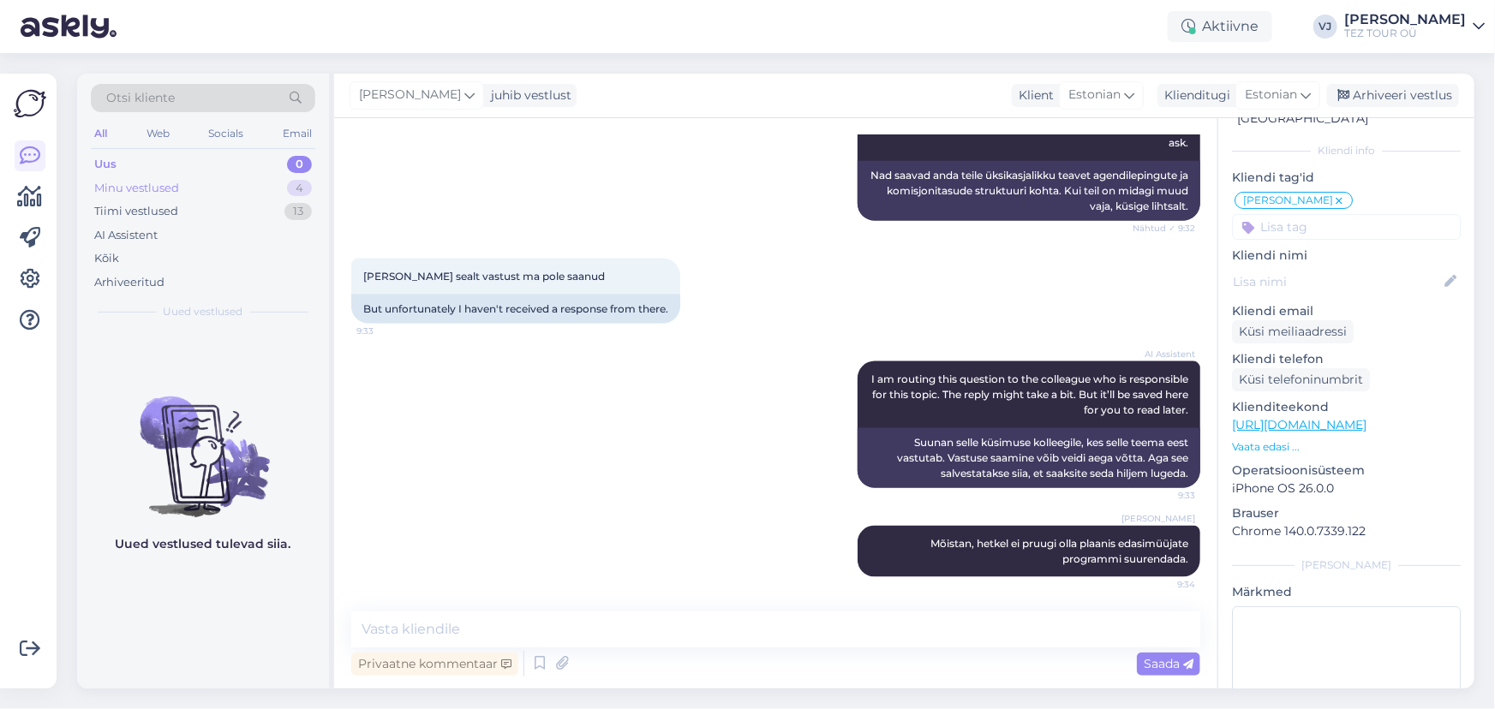
click at [210, 179] on div "Minu vestlused 4" at bounding box center [203, 188] width 224 height 24
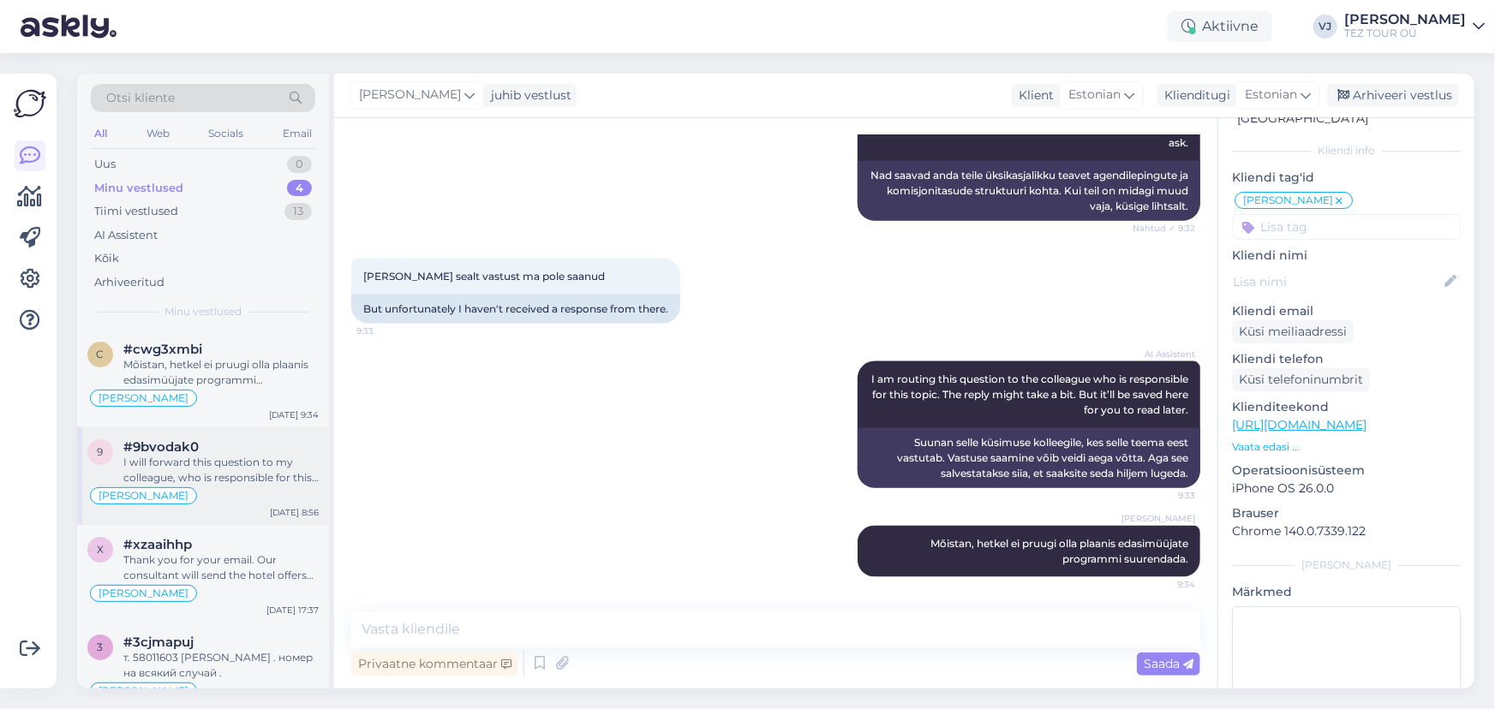
click at [233, 452] on div "#9bvodak0" at bounding box center [220, 446] width 195 height 15
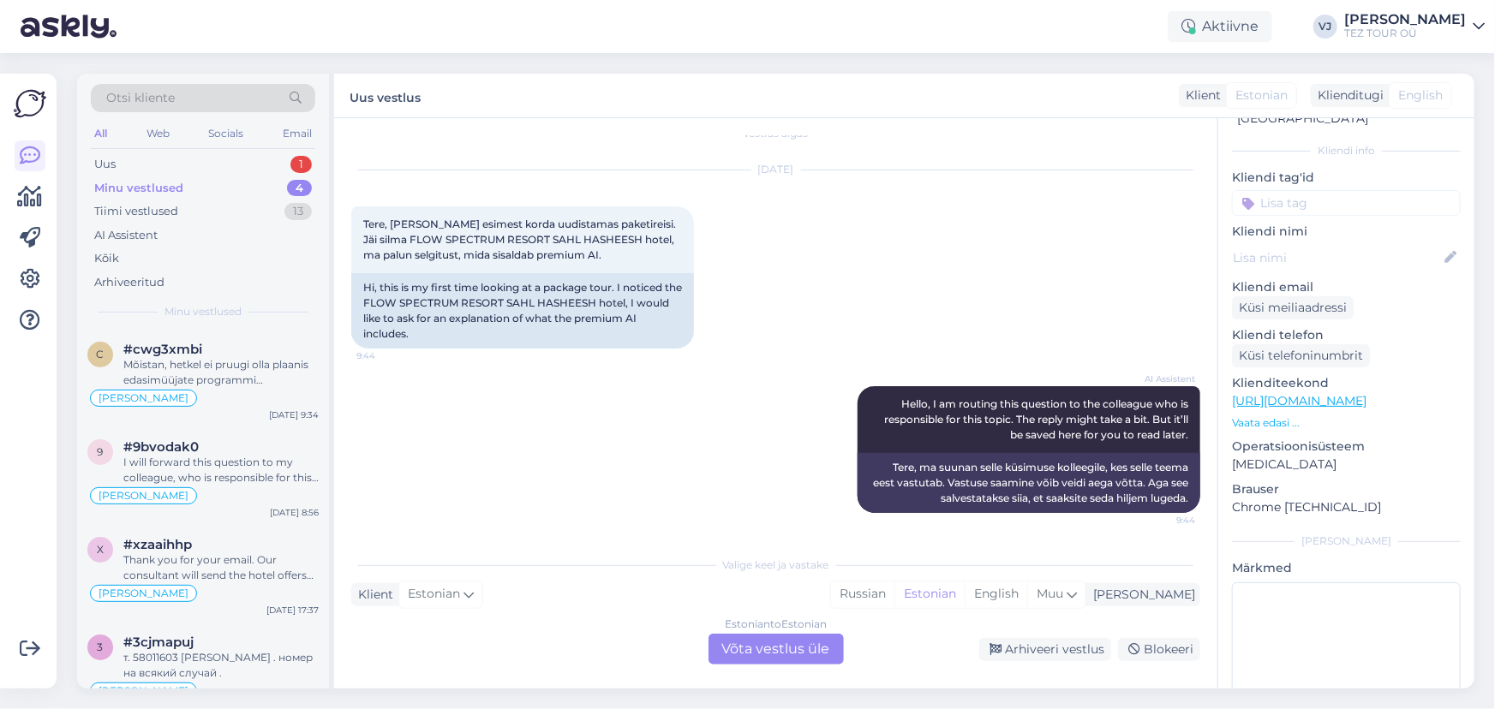
scroll to position [18, 0]
click at [592, 393] on div "AI Assistent Hello, I am routing this question to the colleague who is responsi…" at bounding box center [775, 451] width 849 height 164
click at [787, 624] on div "Estonian to Estonian Võta vestlus üle" at bounding box center [775, 649] width 135 height 31
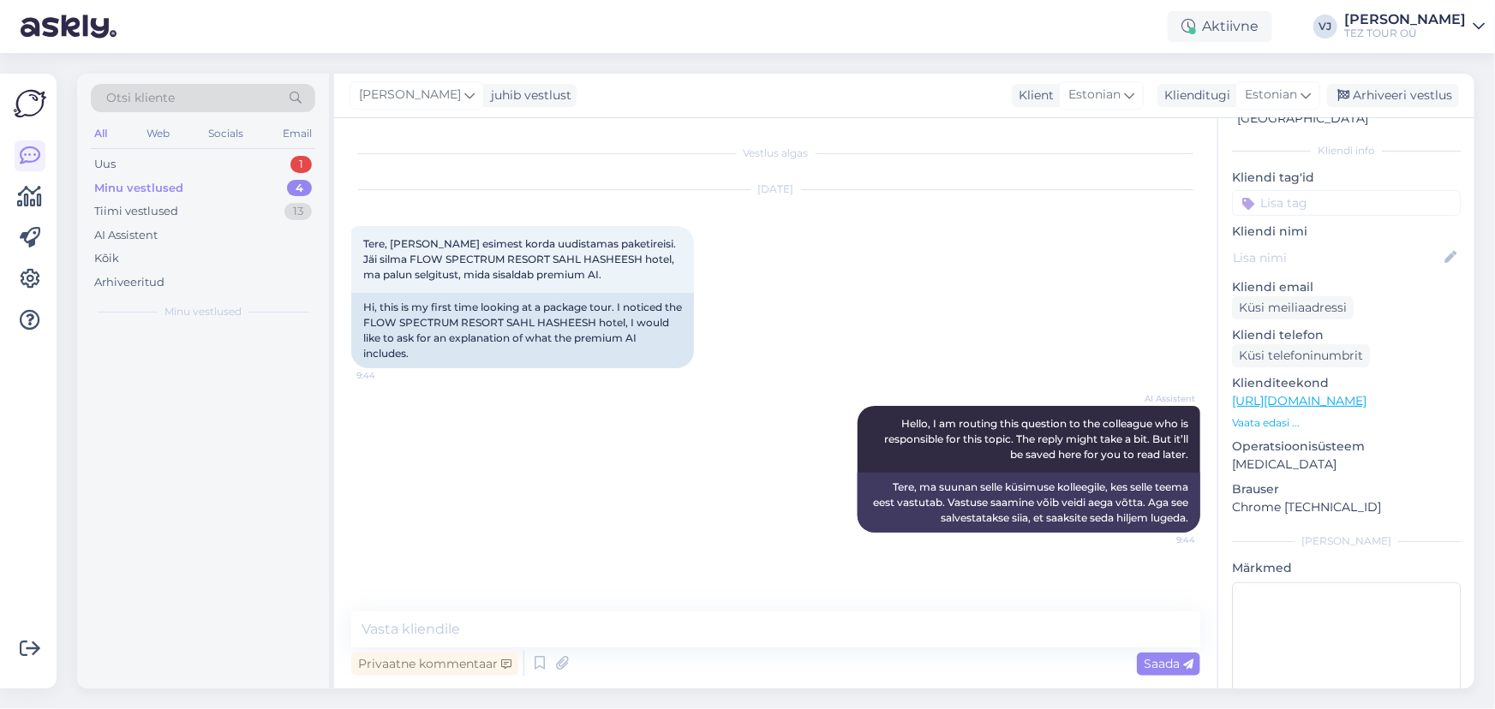
scroll to position [0, 0]
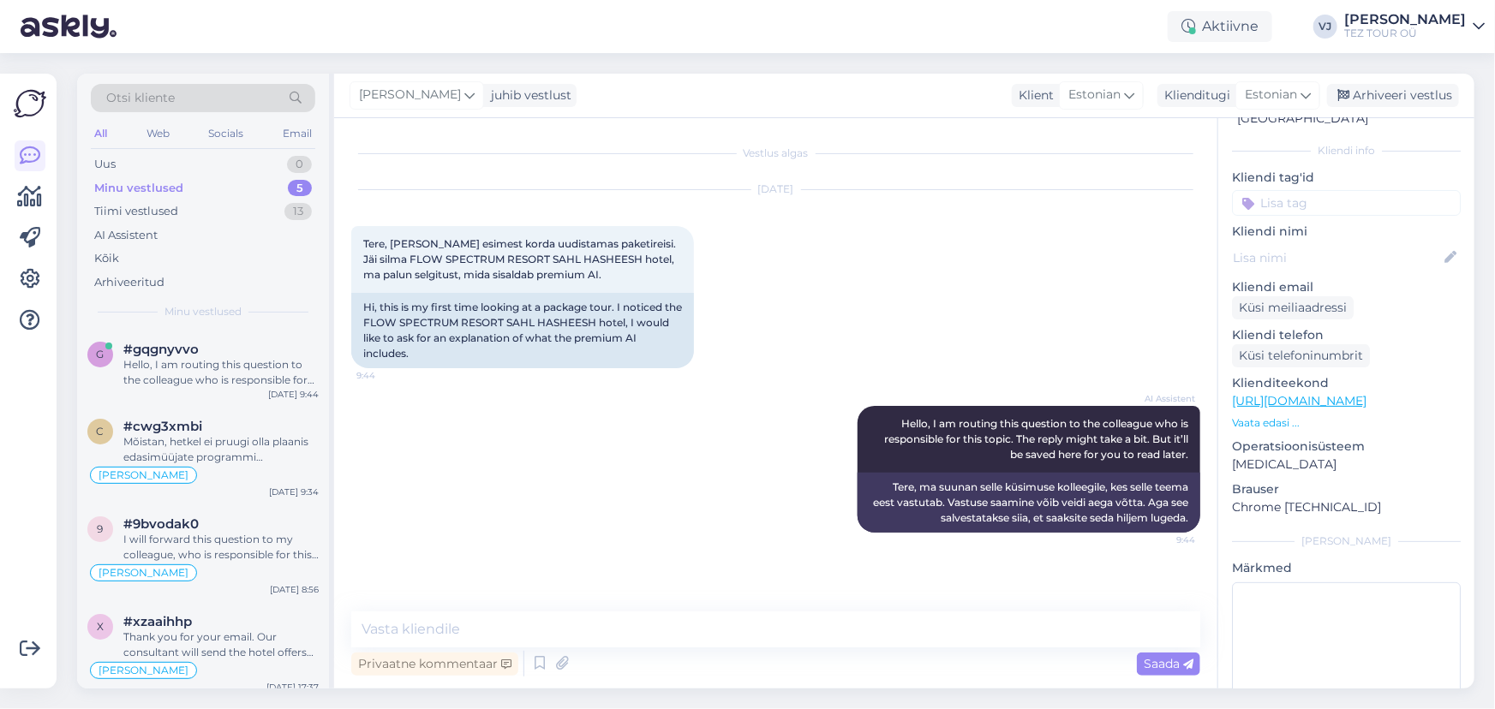
click at [1312, 190] on input at bounding box center [1346, 203] width 229 height 26
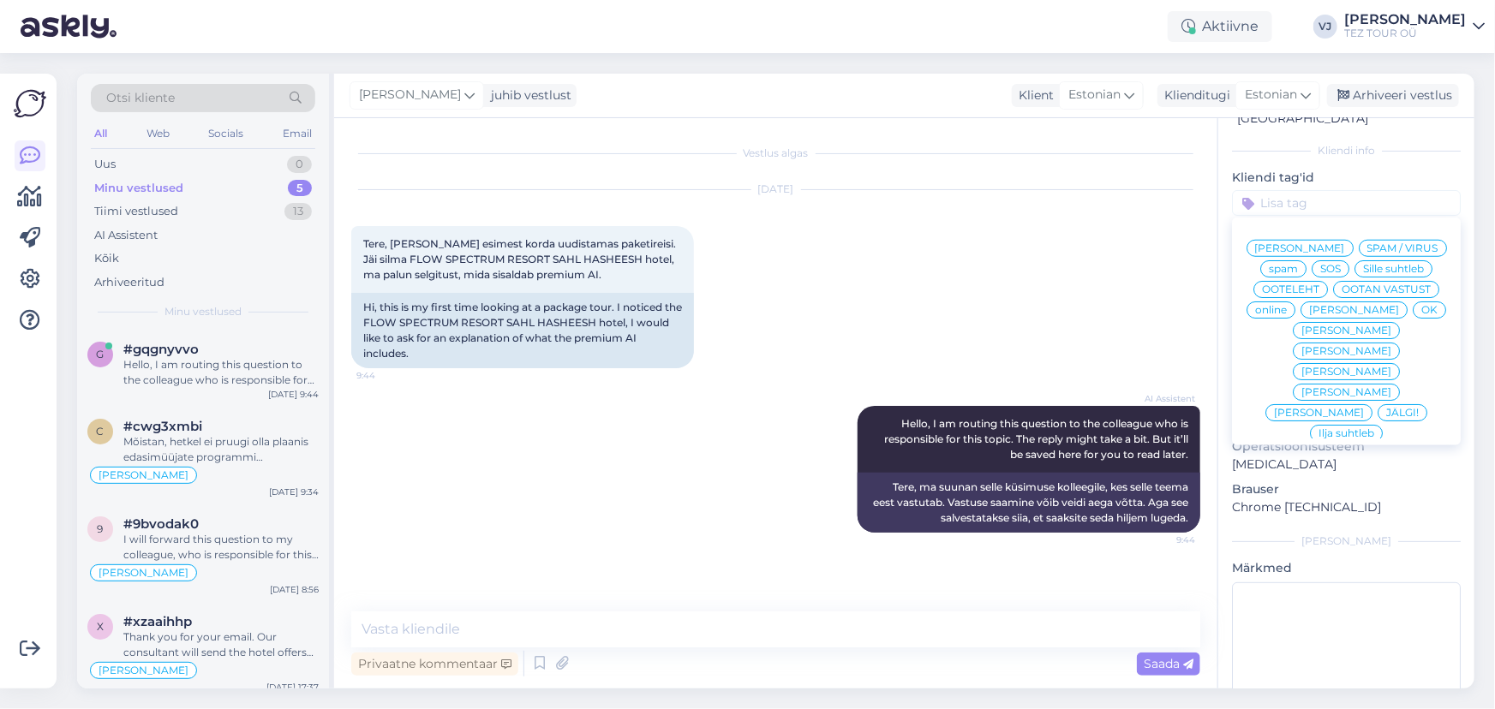
click at [1315, 240] on div "[PERSON_NAME]" at bounding box center [1299, 248] width 107 height 17
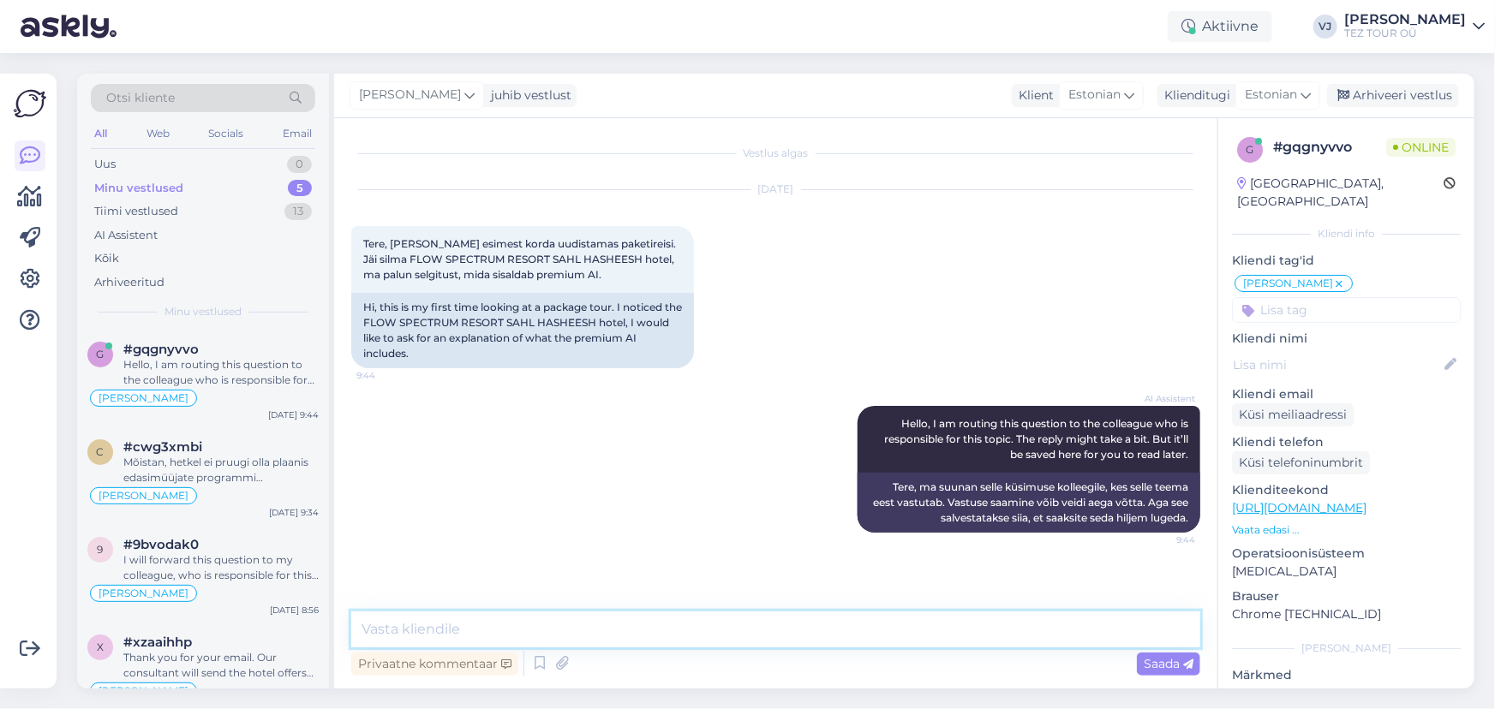
click at [590, 615] on textarea at bounding box center [775, 630] width 849 height 36
type textarea "Tere hommikust"
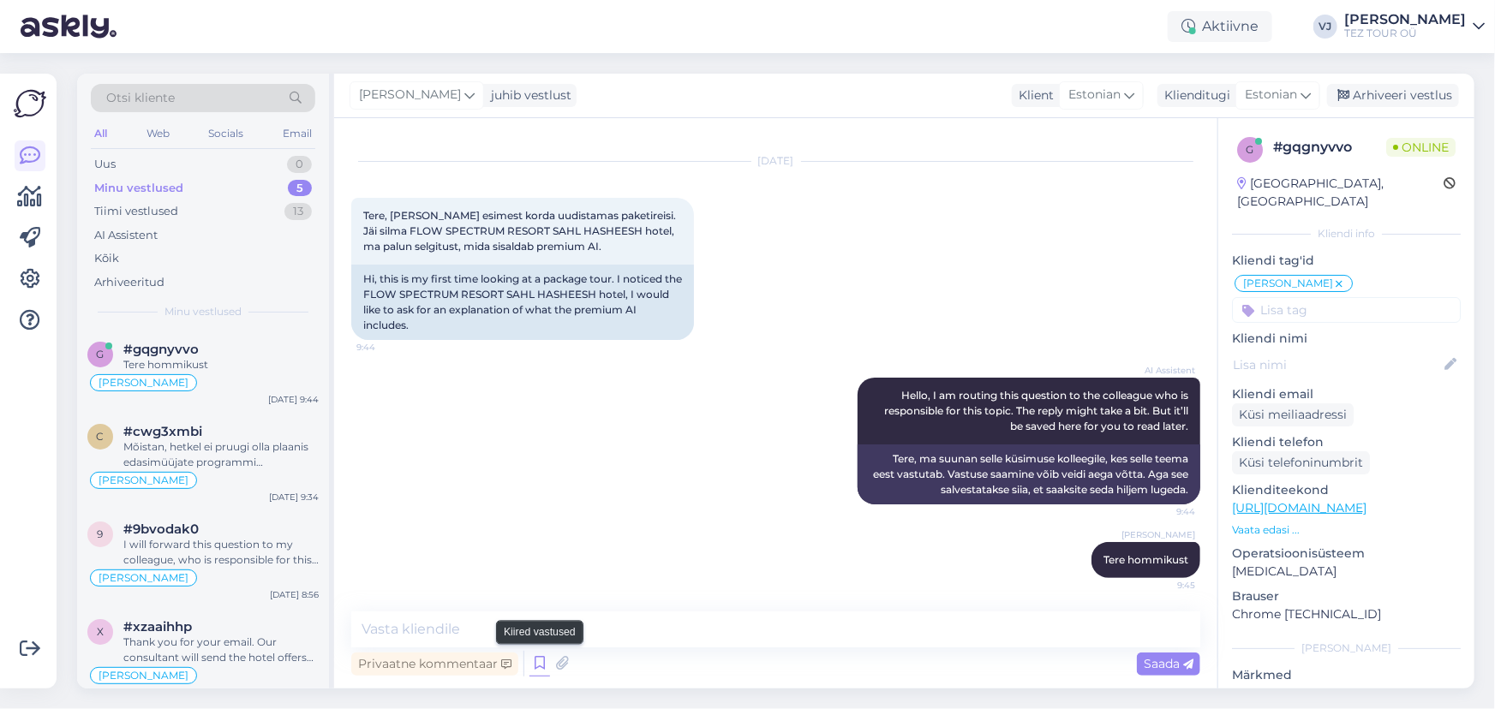
click at [540, 624] on icon at bounding box center [539, 664] width 21 height 26
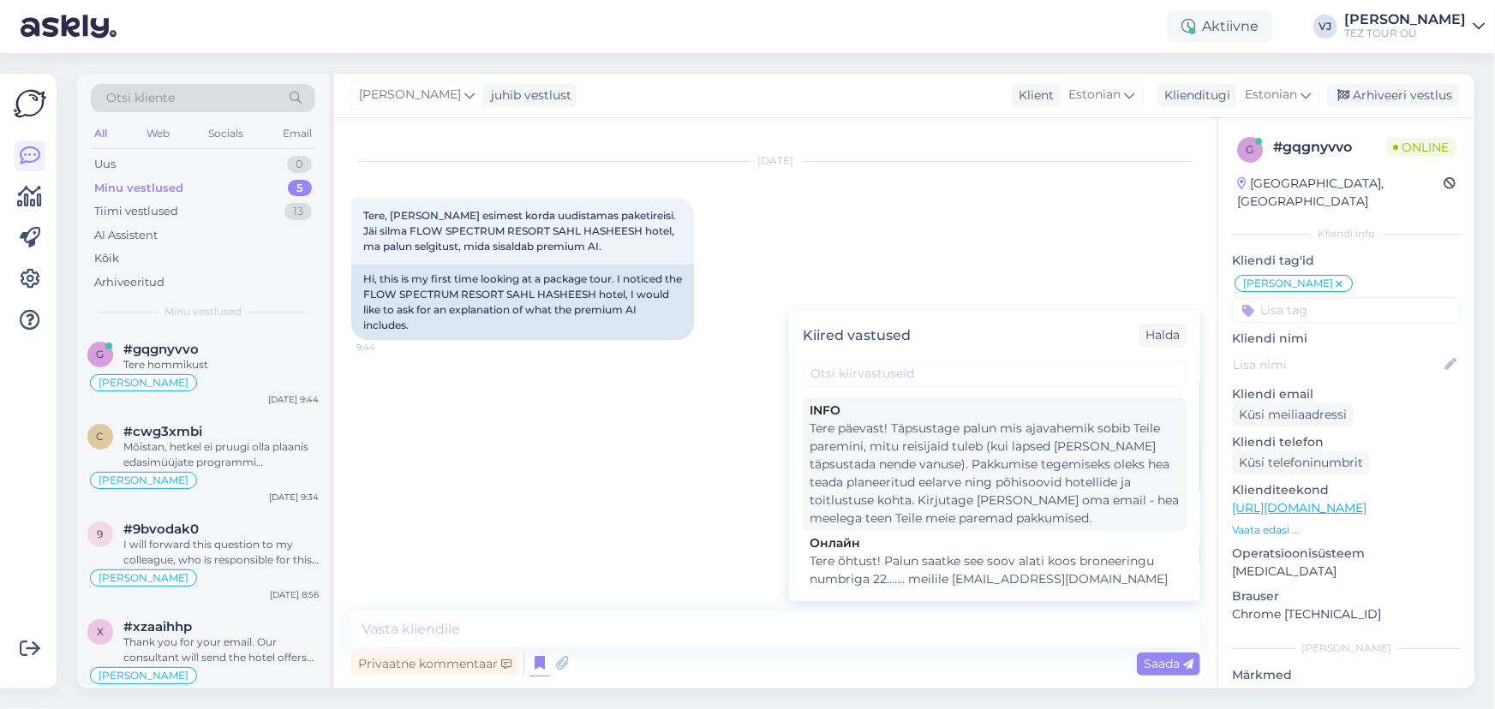
scroll to position [789, 0]
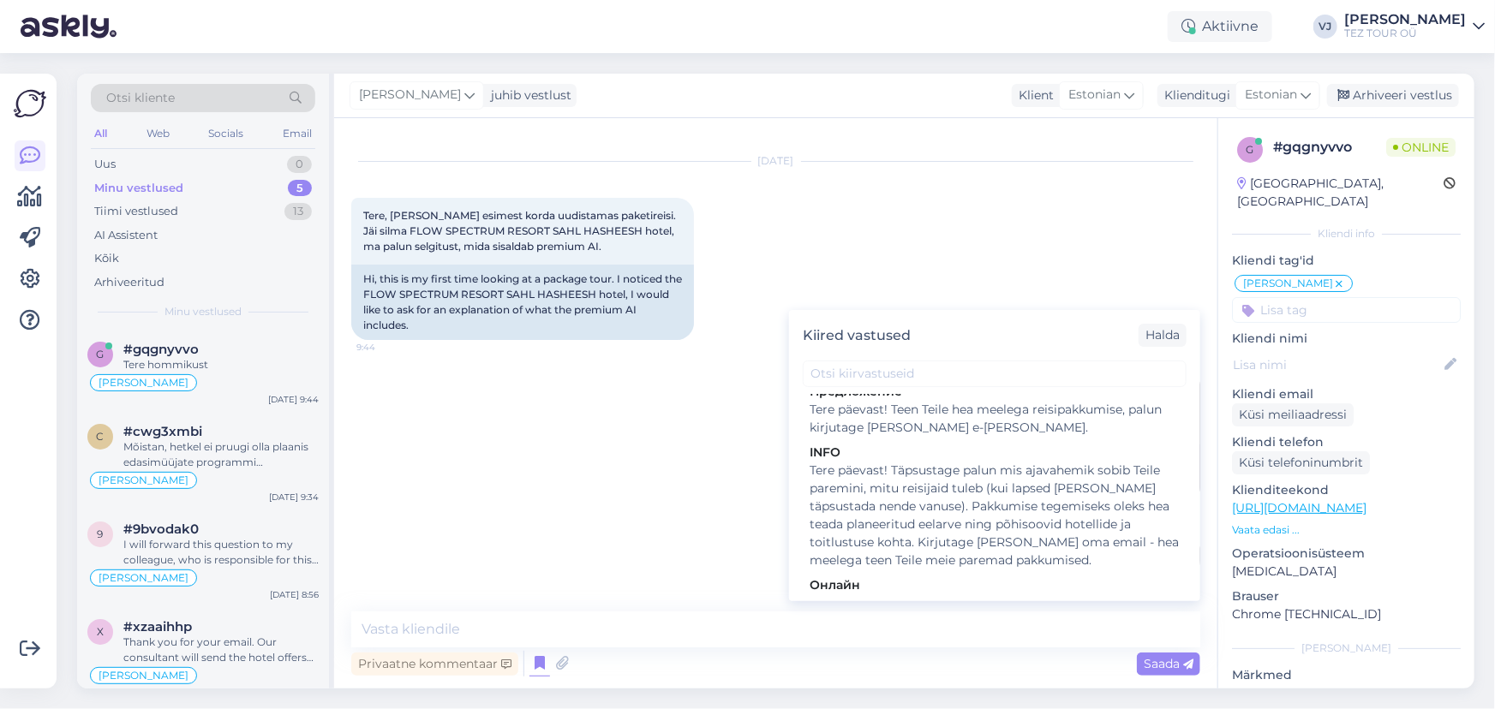
click at [1042, 462] on div "Tere päevast! Täpsustage palun mis ajavahemik sobib Teile paremini, mitu reisij…" at bounding box center [995, 516] width 370 height 108
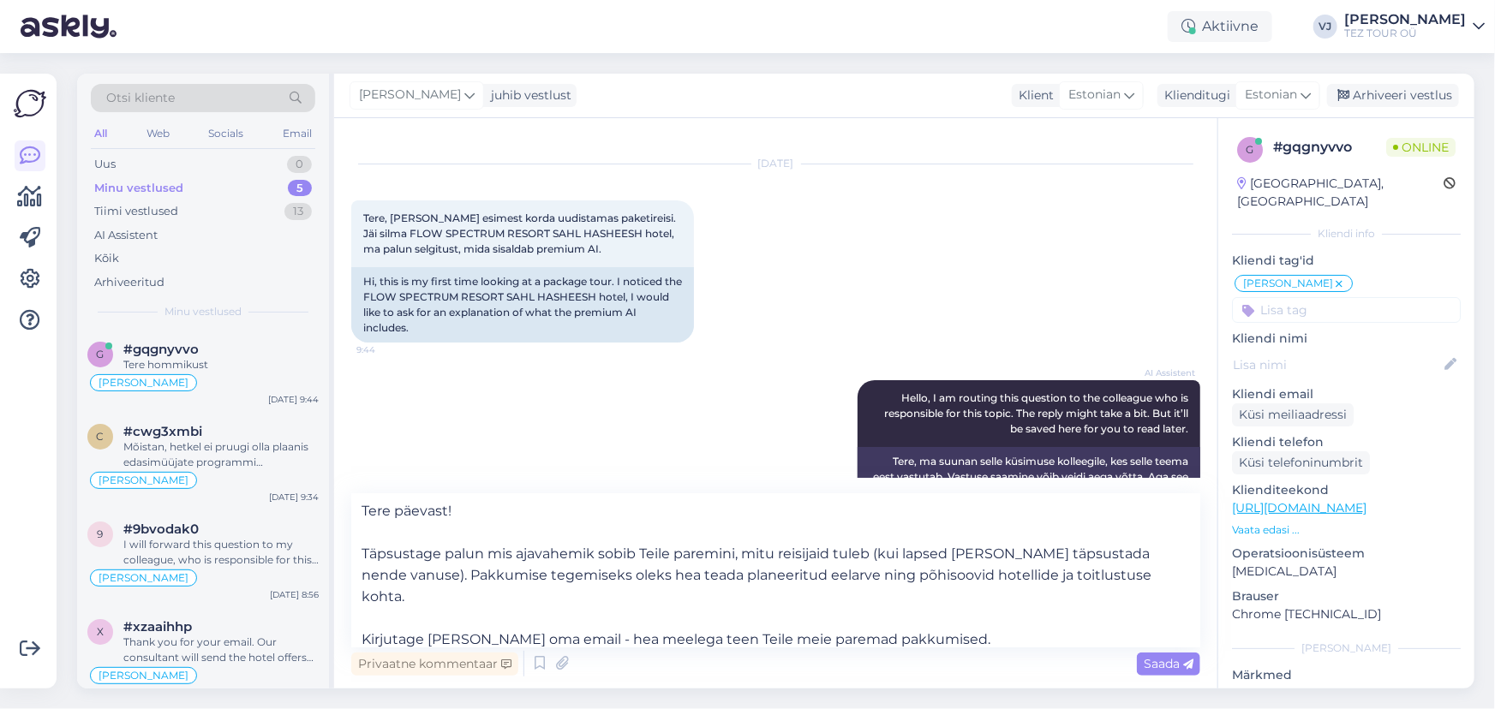
scroll to position [26, 0]
drag, startPoint x: 509, startPoint y: 516, endPoint x: 129, endPoint y: 461, distance: 383.5
click at [129, 461] on div "Otsi kliente All Web Socials Email Uus 0 Minu vestlused 5 Tiimi vestlused 13 AI…" at bounding box center [775, 381] width 1397 height 615
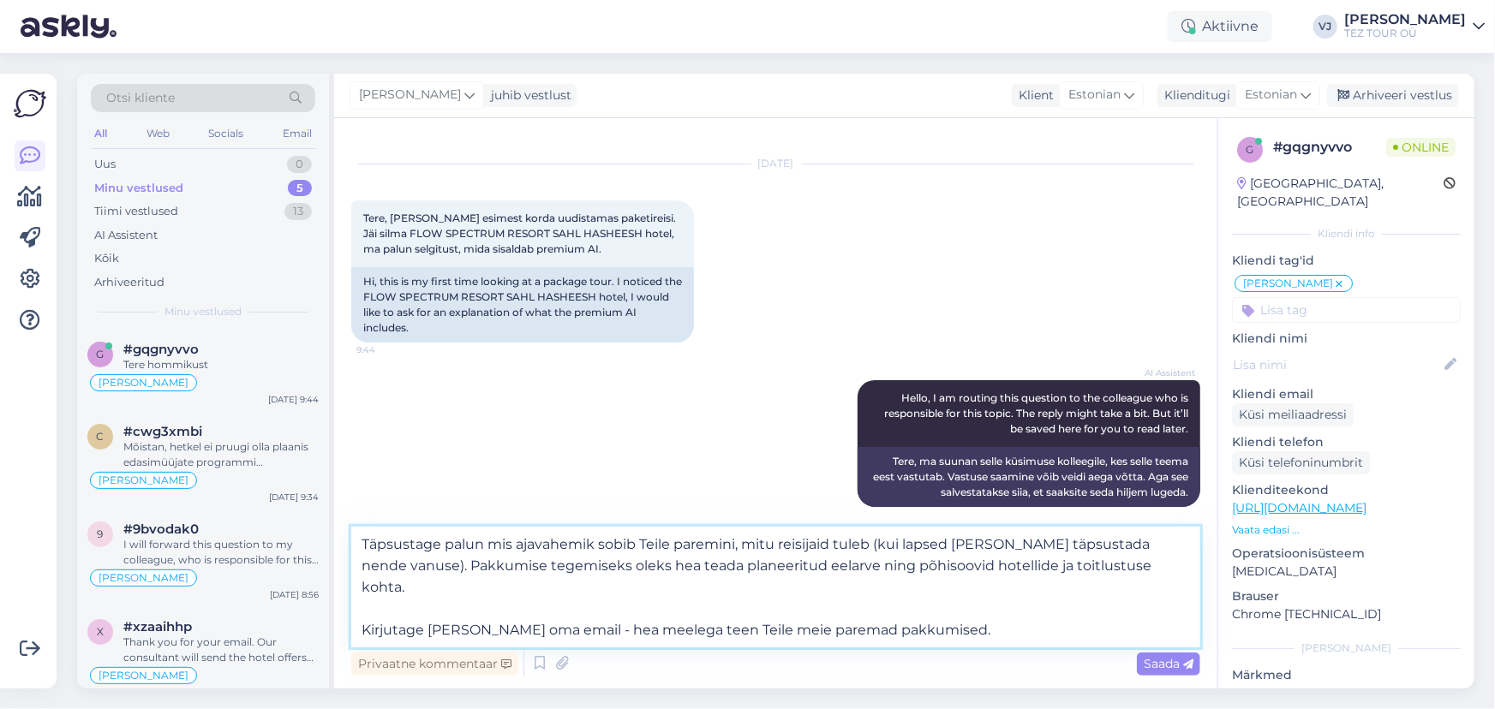
click at [1007, 612] on textarea "Täpsustage palun mis ajavahemik sobib Teile paremini, mitu reisijaid tuleb (kui…" at bounding box center [775, 587] width 849 height 121
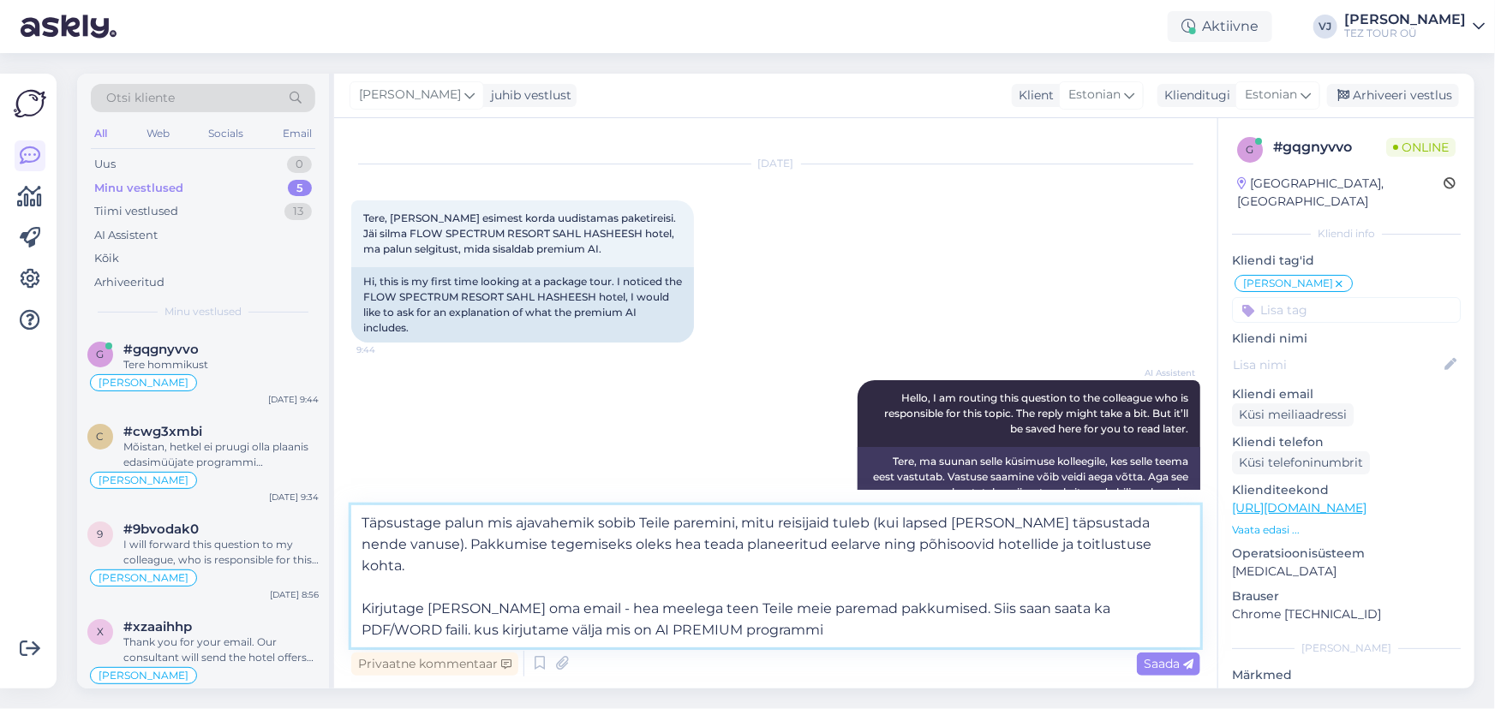
type textarea "Täpsustage palun mis ajavahemik sobib Teile paremini, mitu reisijaid tuleb (kui…"
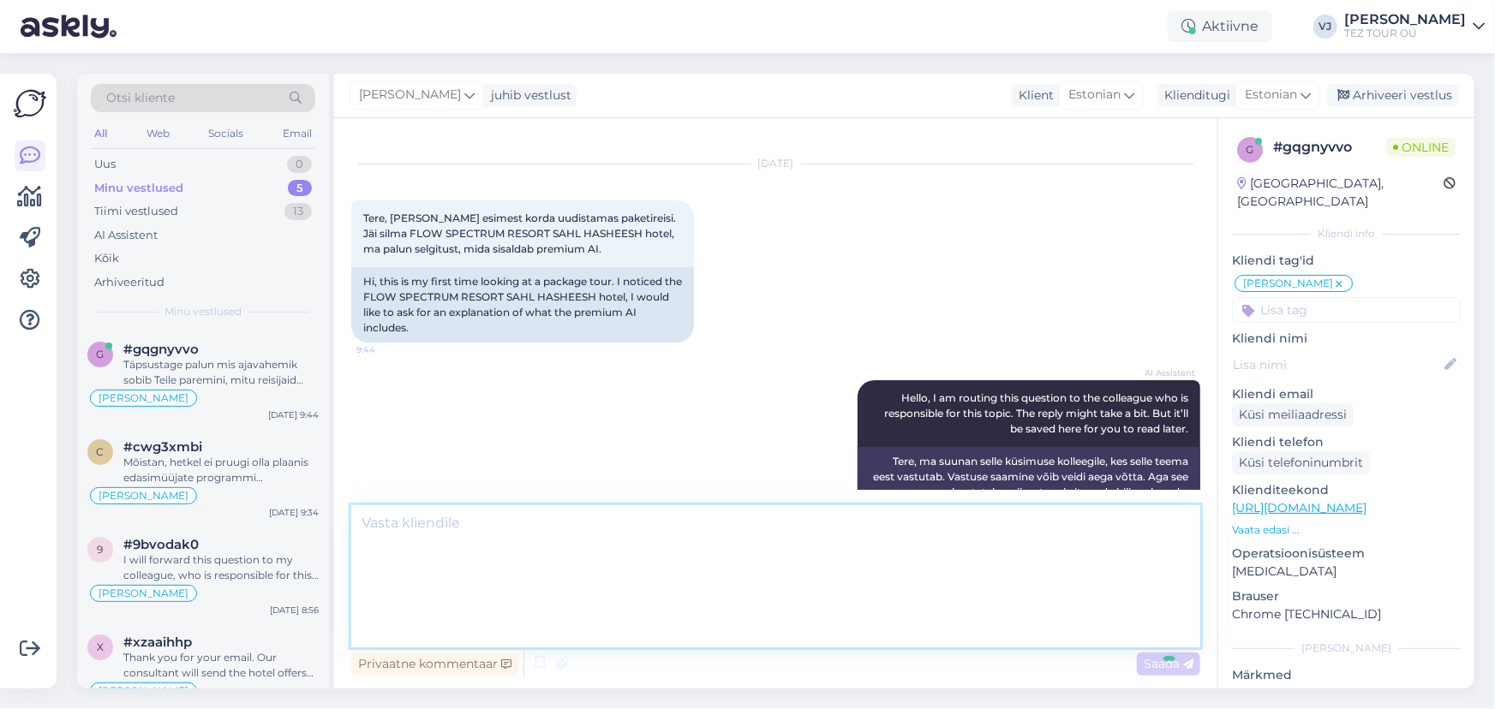
scroll to position [210, 0]
